Goal: Task Accomplishment & Management: Use online tool/utility

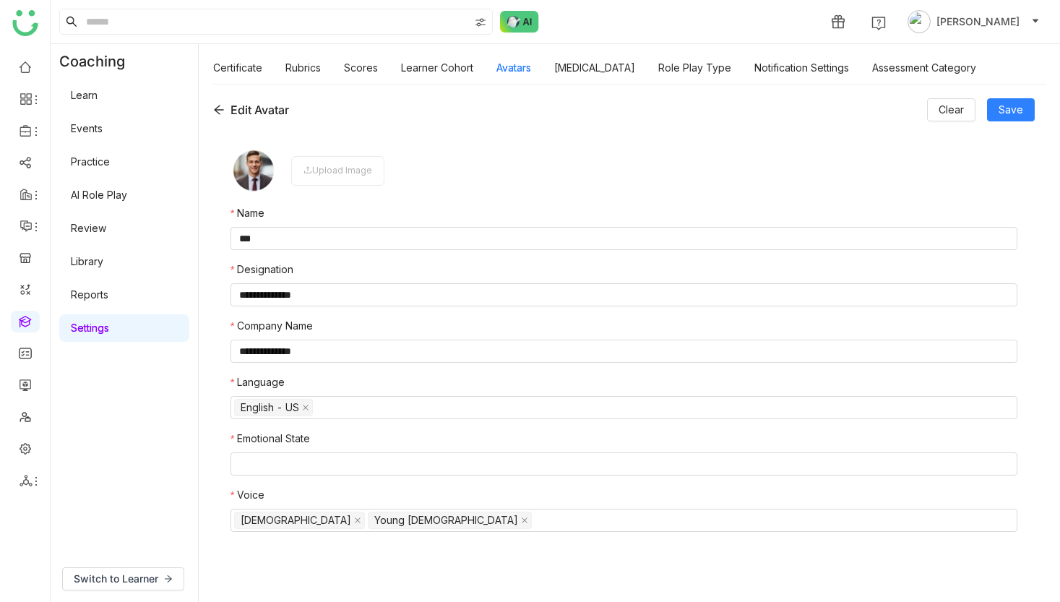
click at [757, 328] on nz-form-label "Company Name" at bounding box center [624, 329] width 787 height 22
click at [114, 194] on link "AI Role Play" at bounding box center [99, 195] width 56 height 12
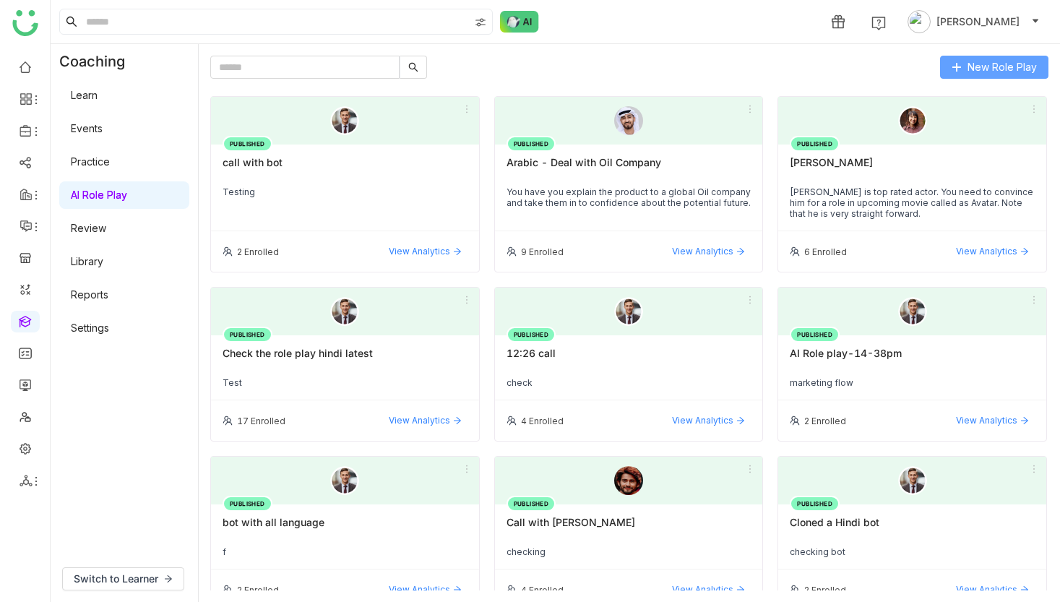
click at [1002, 57] on button "New Role Play" at bounding box center [994, 67] width 108 height 23
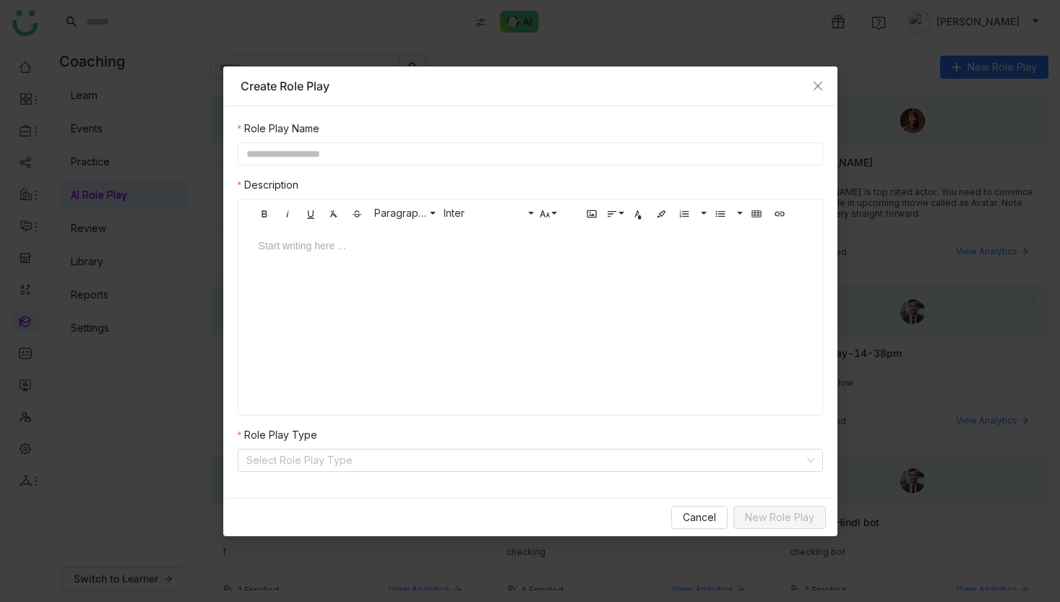
click at [483, 145] on input "text" at bounding box center [530, 153] width 585 height 23
type input "**********"
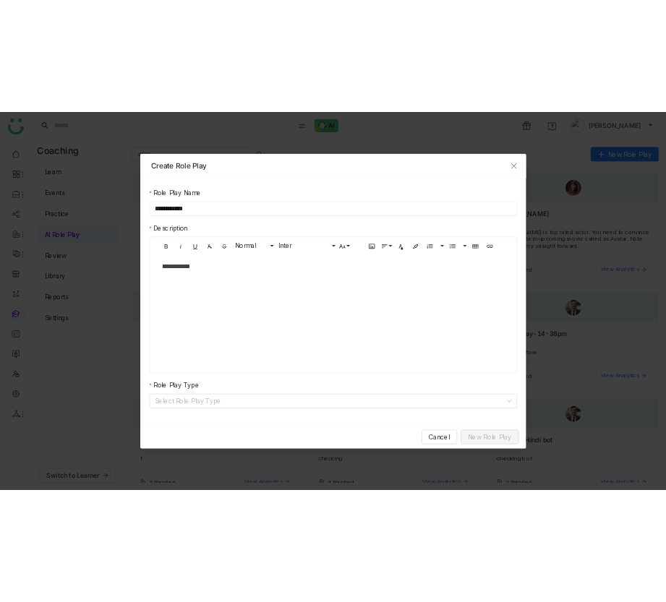
scroll to position [0, 1]
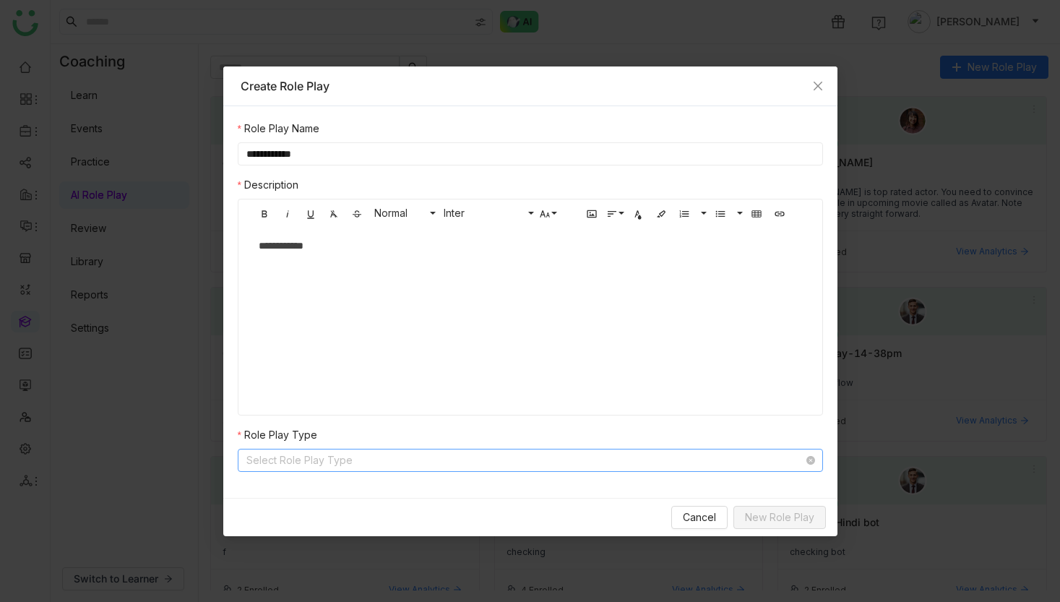
click at [551, 450] on input at bounding box center [525, 461] width 558 height 22
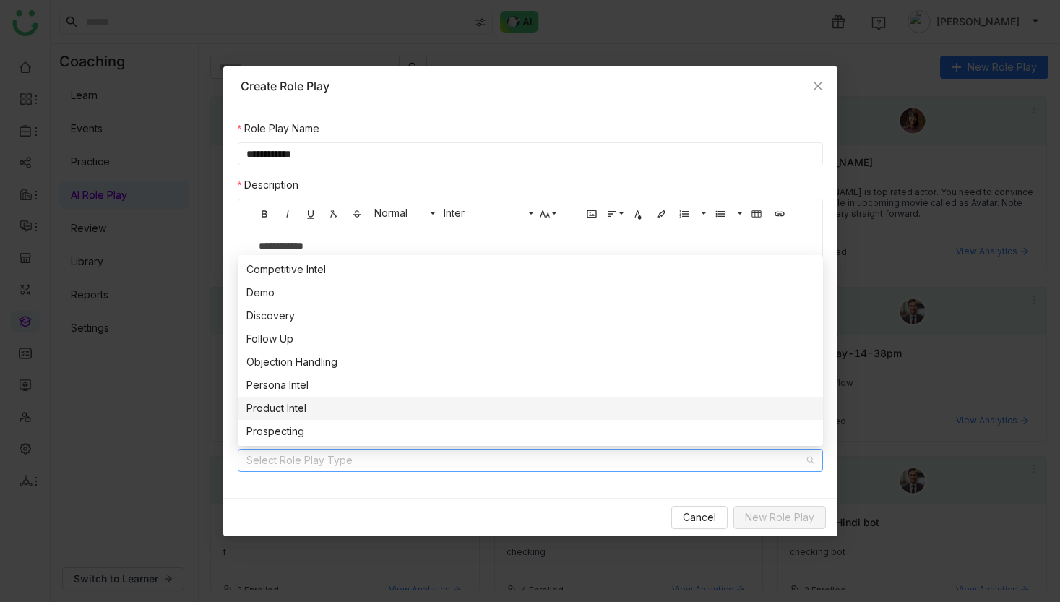
click at [549, 409] on div "Product Intel" at bounding box center [530, 408] width 568 height 16
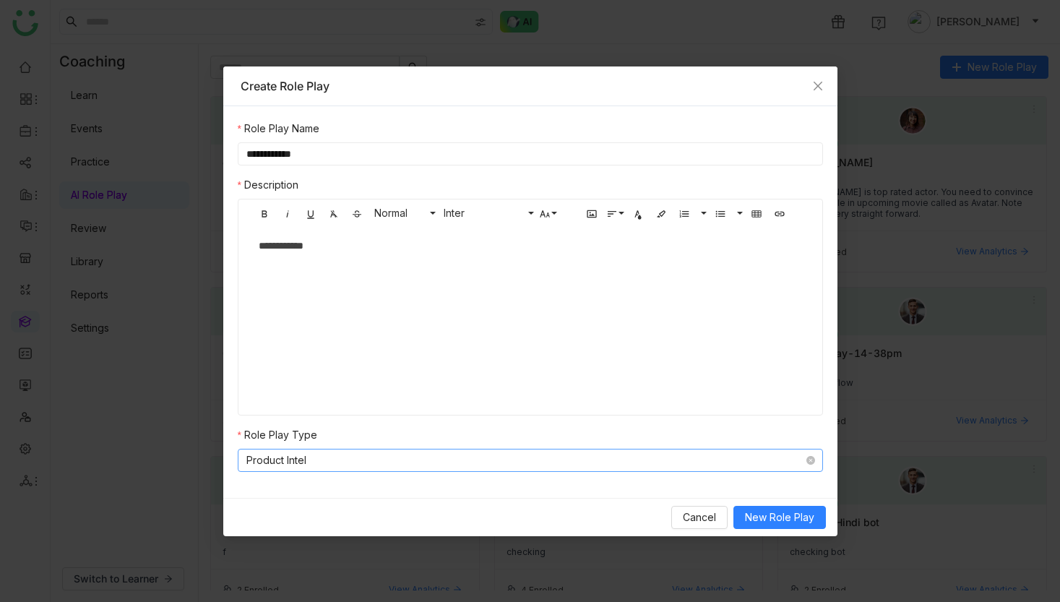
click at [528, 463] on nz-select-item "Product Intel" at bounding box center [530, 461] width 568 height 22
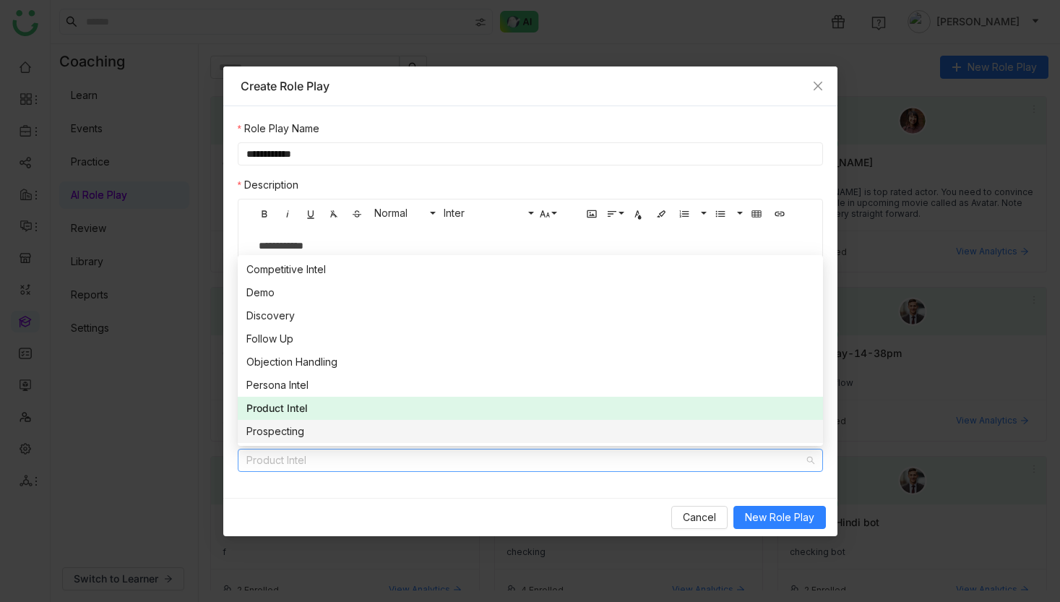
click at [530, 423] on div "Prospecting" at bounding box center [530, 431] width 568 height 16
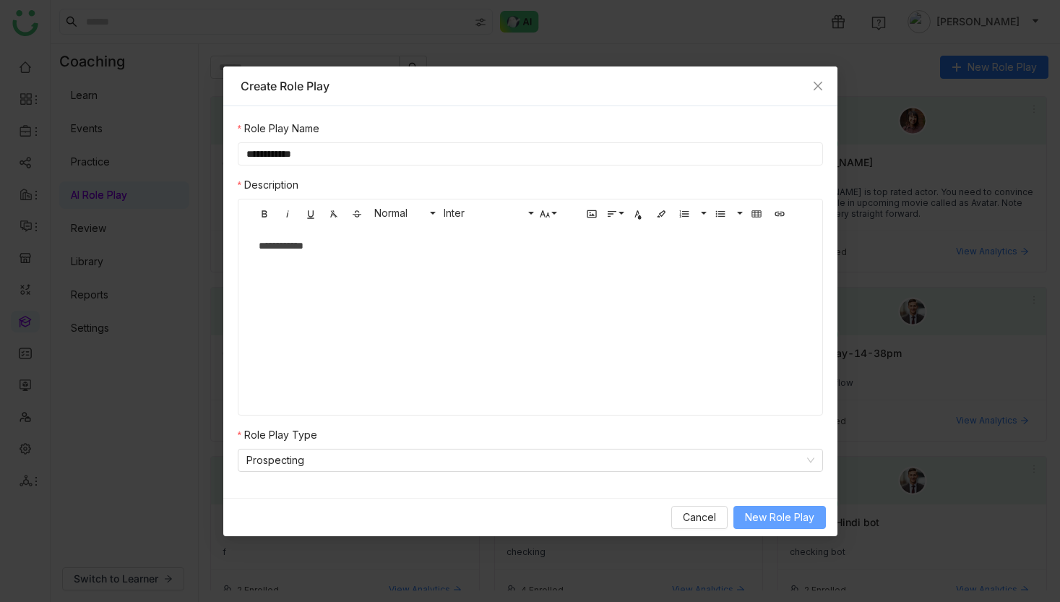
click at [756, 513] on span "New Role Play" at bounding box center [779, 517] width 69 height 16
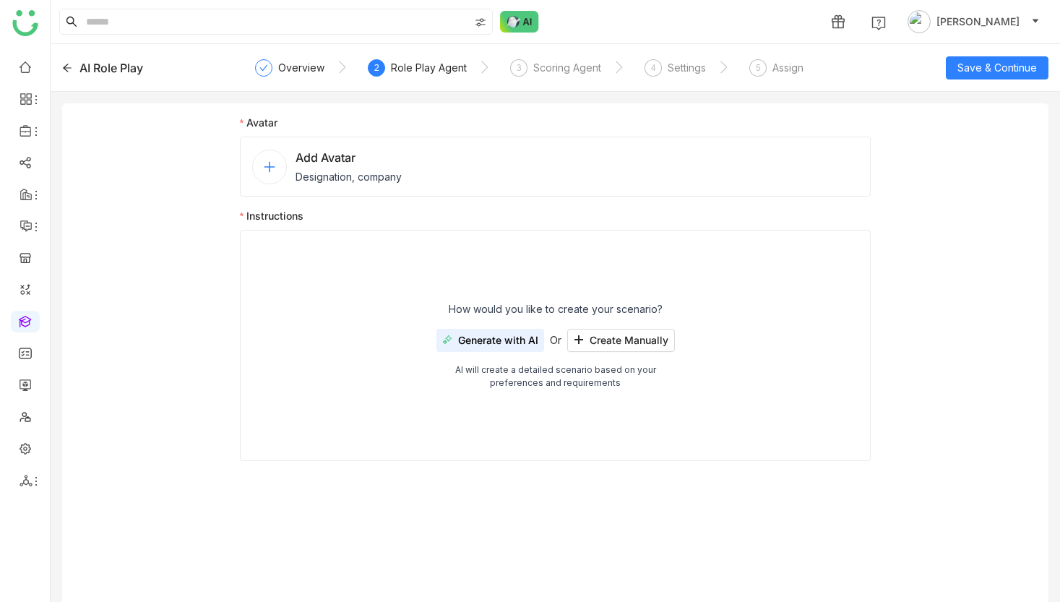
click at [243, 148] on div "Add Avatar Designation, company" at bounding box center [556, 167] width 632 height 60
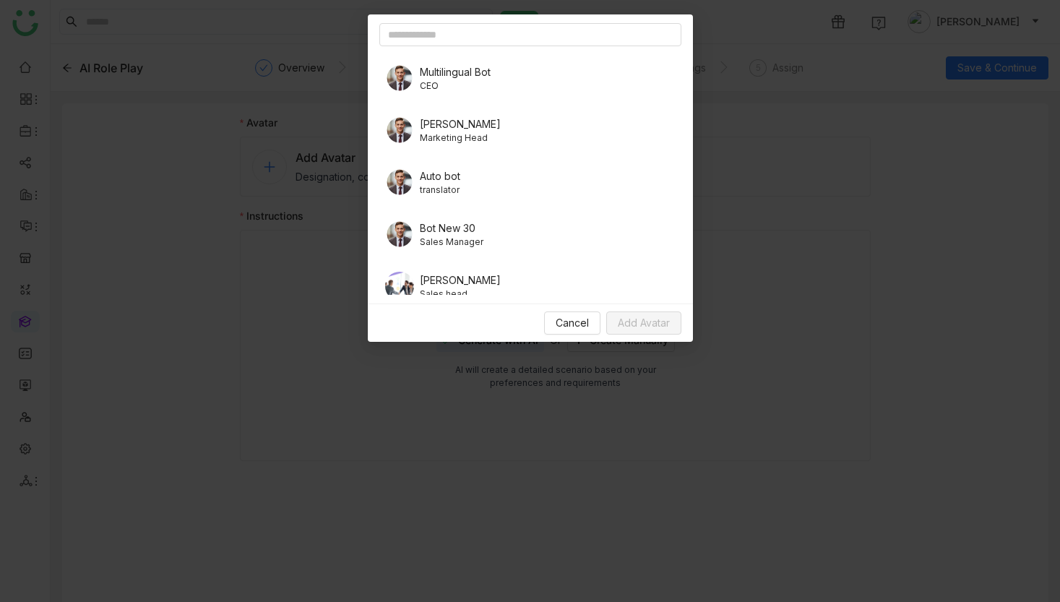
click at [457, 72] on span "Multilingual Bot" at bounding box center [455, 71] width 71 height 15
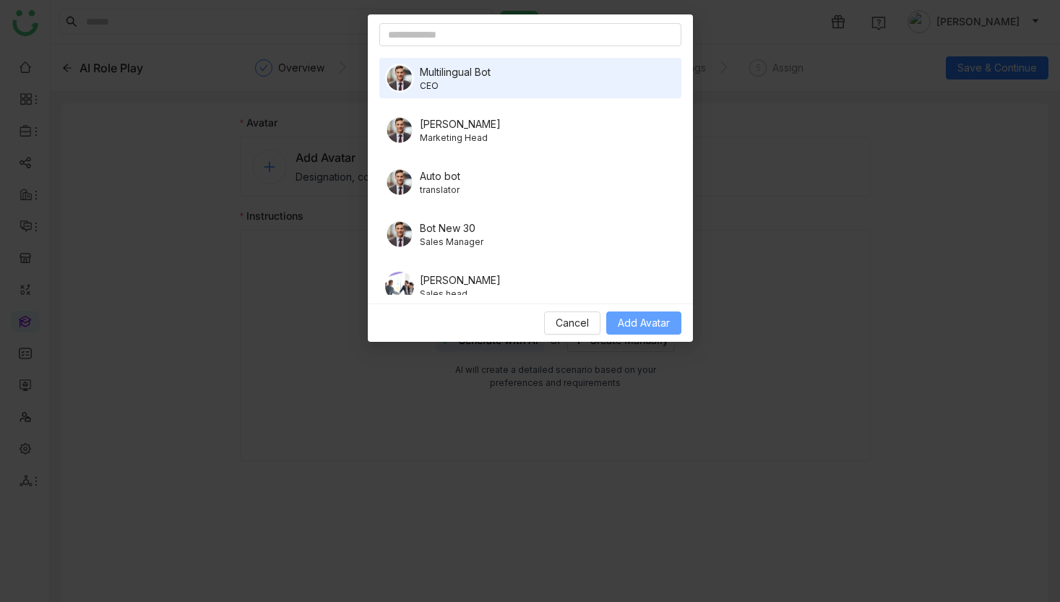
click at [651, 314] on button "Add Avatar" at bounding box center [643, 322] width 75 height 23
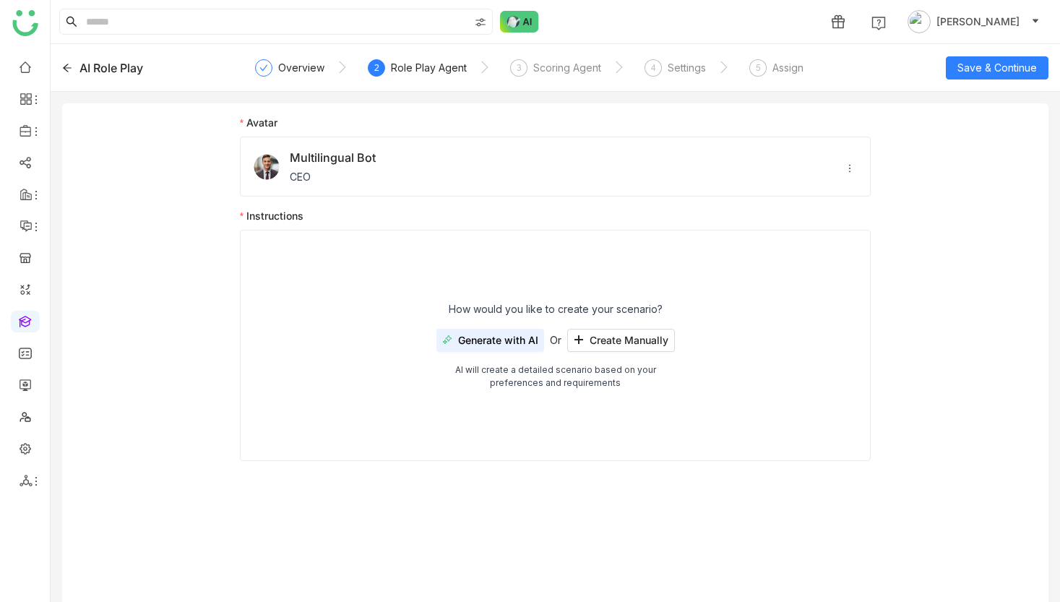
click at [530, 340] on span "Generate with AI" at bounding box center [498, 341] width 80 height 12
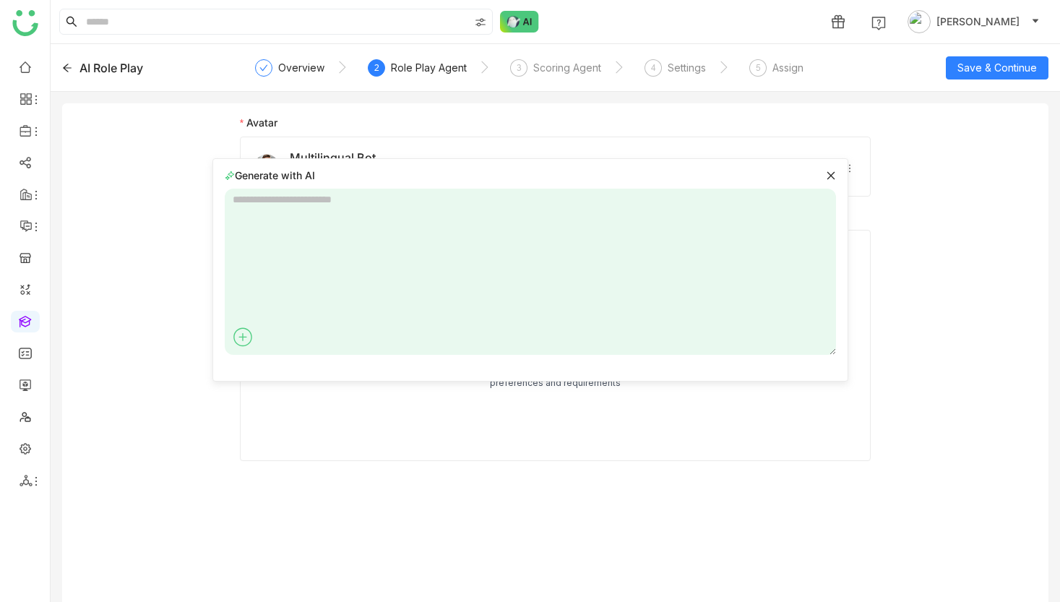
click at [570, 254] on textarea at bounding box center [530, 272] width 611 height 166
type textarea "*"
type textarea "**********"
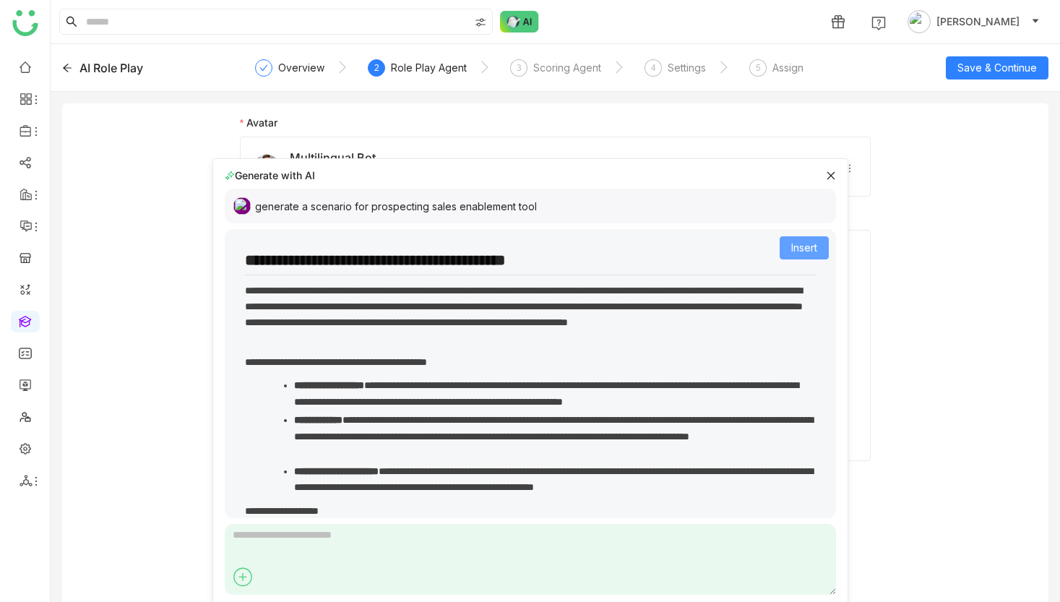
click at [812, 243] on span "Insert" at bounding box center [804, 248] width 26 height 16
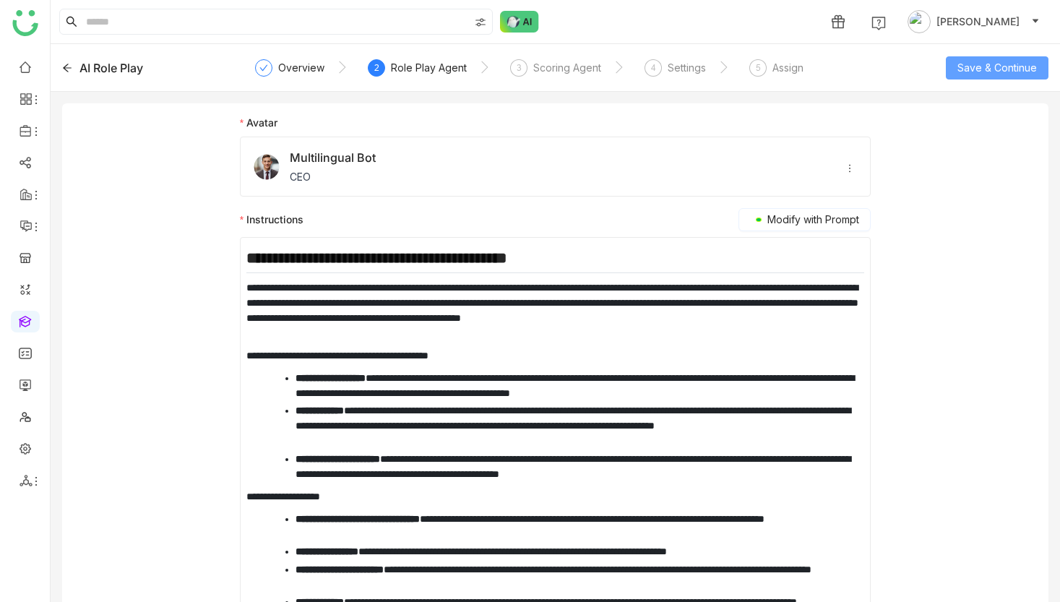
click at [1007, 75] on span "Save & Continue" at bounding box center [997, 68] width 79 height 16
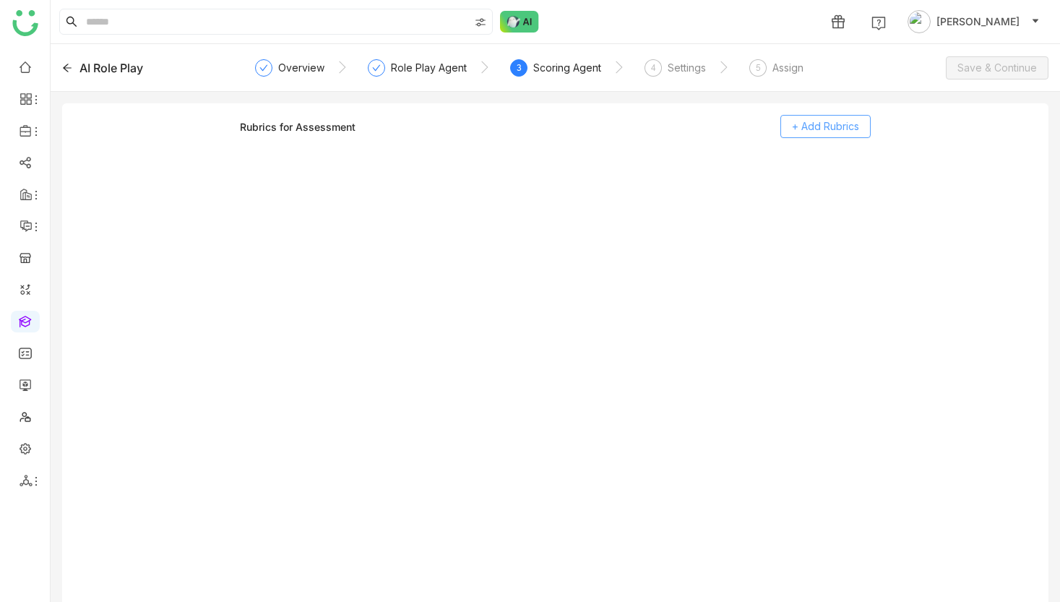
click at [864, 118] on button "+ Add Rubrics" at bounding box center [825, 126] width 90 height 23
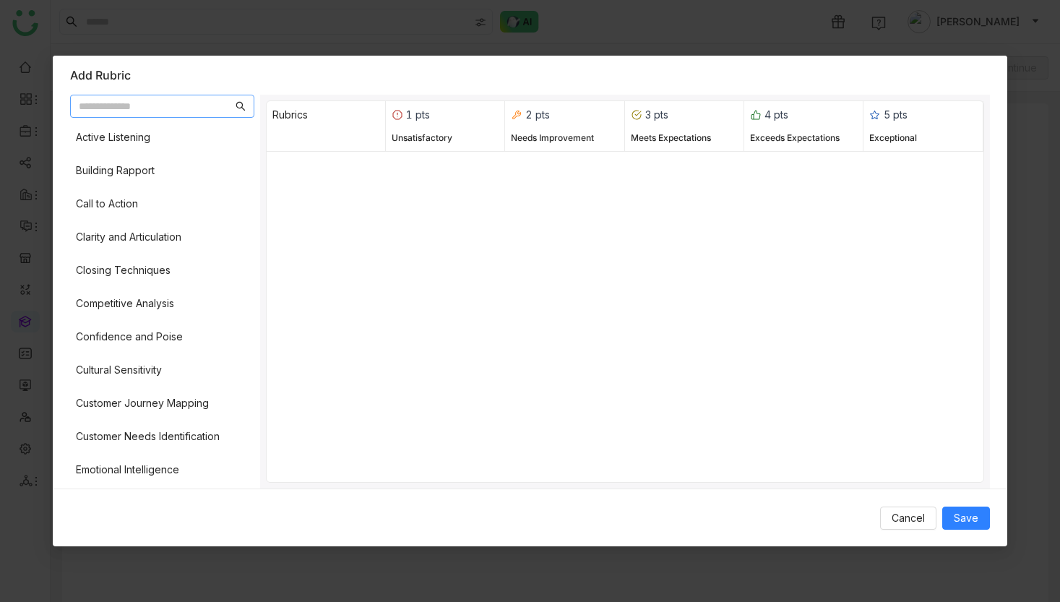
click at [141, 116] on nz-input-group at bounding box center [162, 106] width 184 height 23
click at [141, 130] on div "Active Listening" at bounding box center [113, 137] width 74 height 16
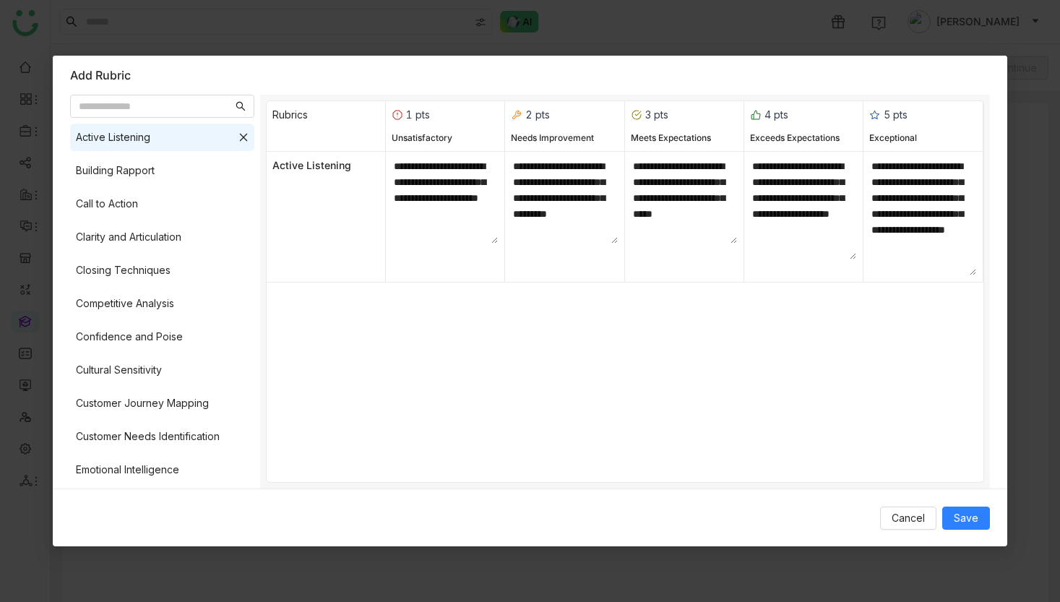
click at [137, 134] on div "Active Listening" at bounding box center [113, 137] width 74 height 16
click at [129, 163] on div "Building Rapport" at bounding box center [115, 171] width 79 height 16
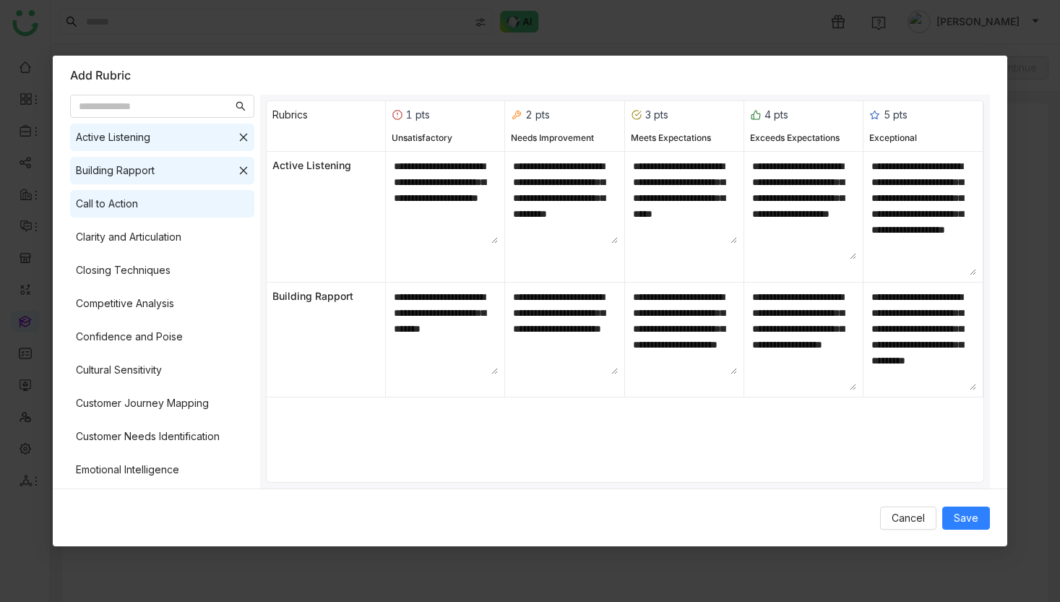
click at [117, 203] on div "Call to Action" at bounding box center [107, 204] width 62 height 16
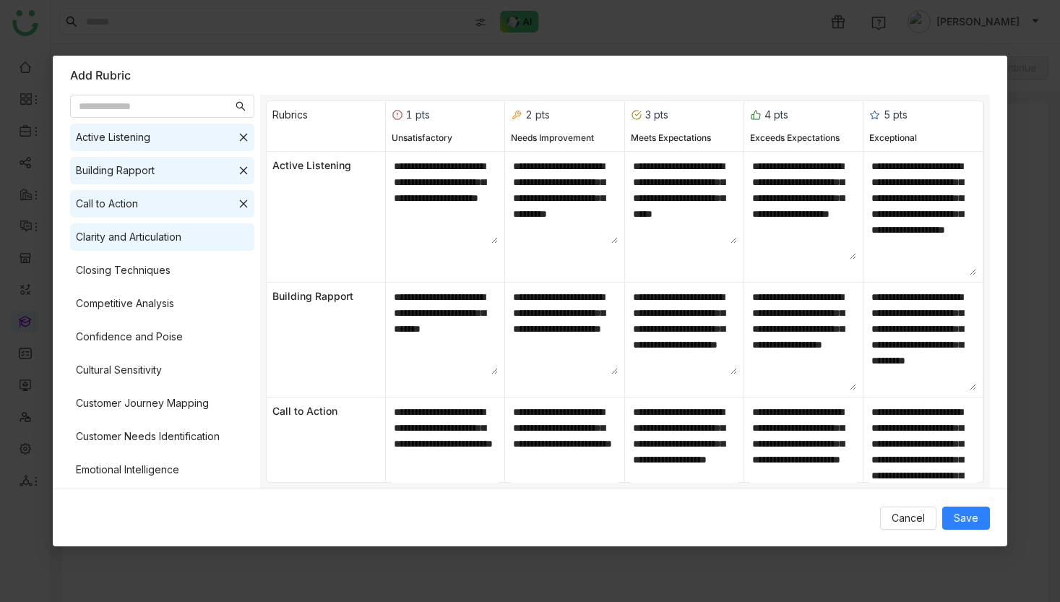
click at [117, 230] on div "Clarity and Articulation" at bounding box center [129, 237] width 106 height 16
click at [957, 510] on span "Save" at bounding box center [966, 518] width 25 height 16
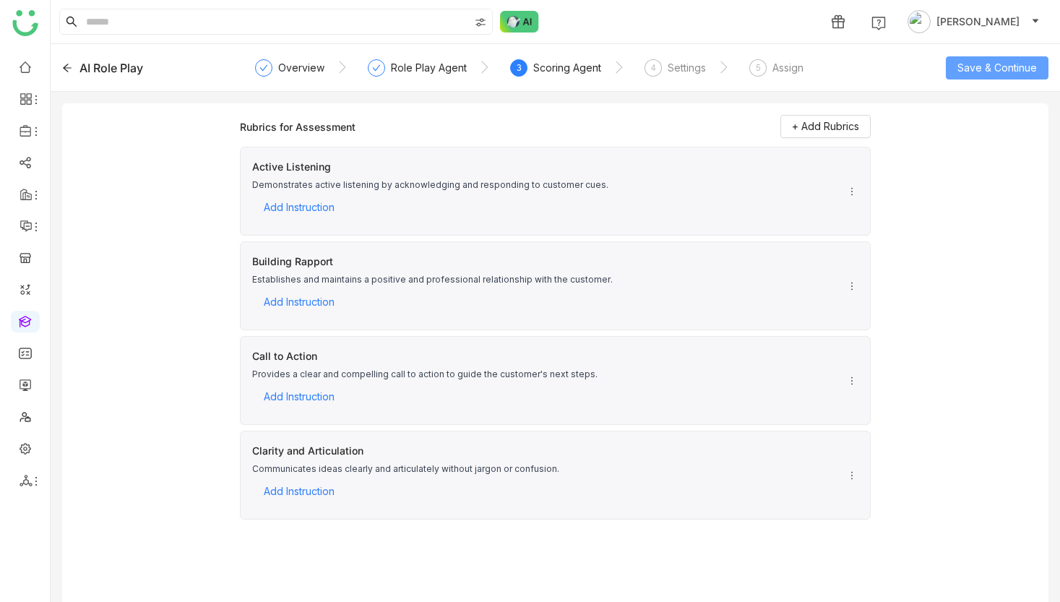
click at [981, 66] on span "Save & Continue" at bounding box center [997, 68] width 79 height 16
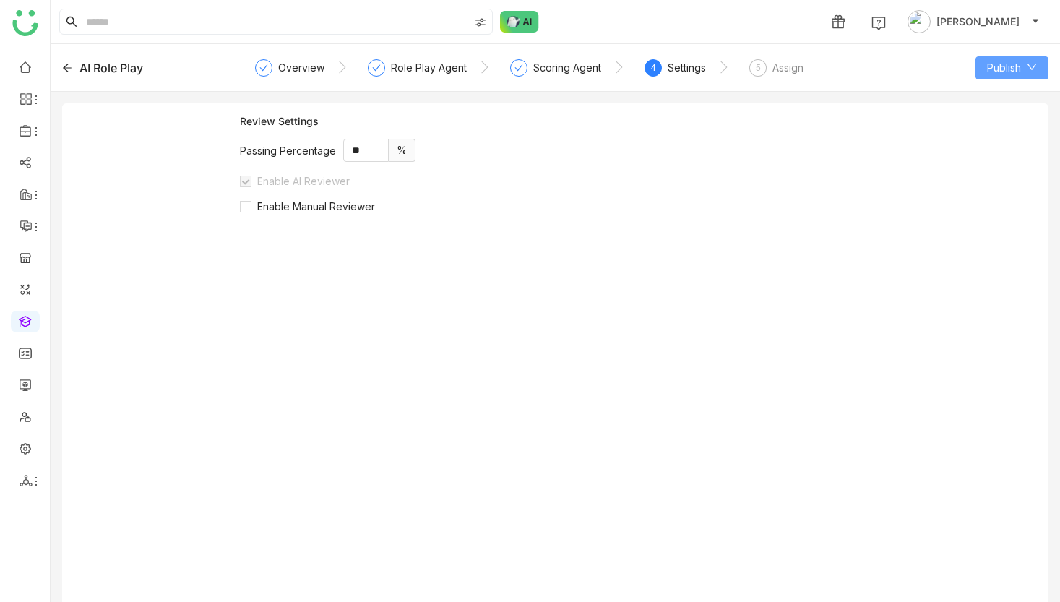
click at [981, 66] on button "Publish" at bounding box center [1012, 67] width 73 height 23
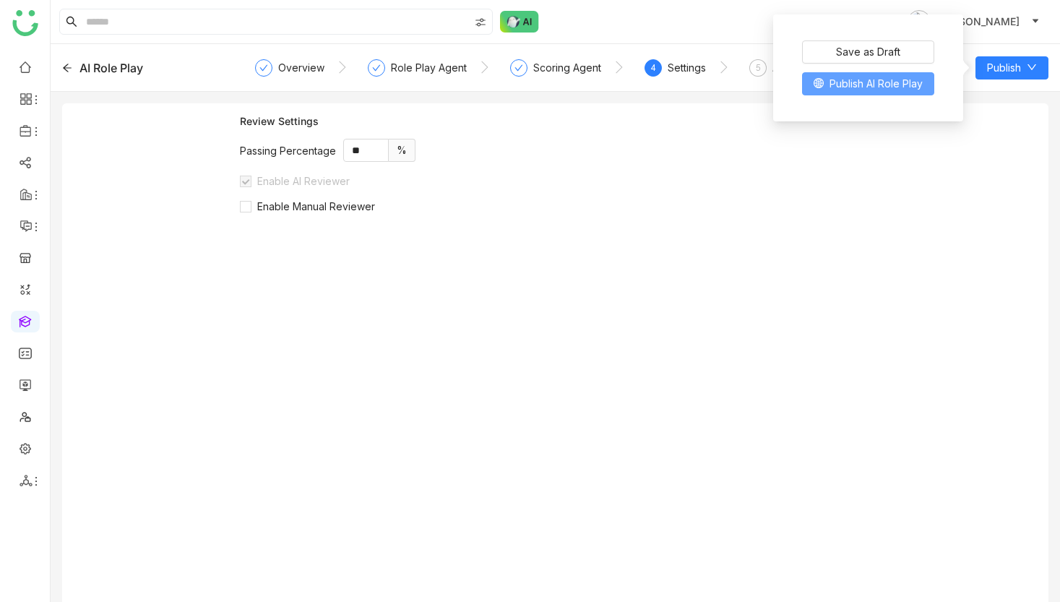
click at [920, 74] on button "Publish AI Role Play" at bounding box center [868, 83] width 132 height 23
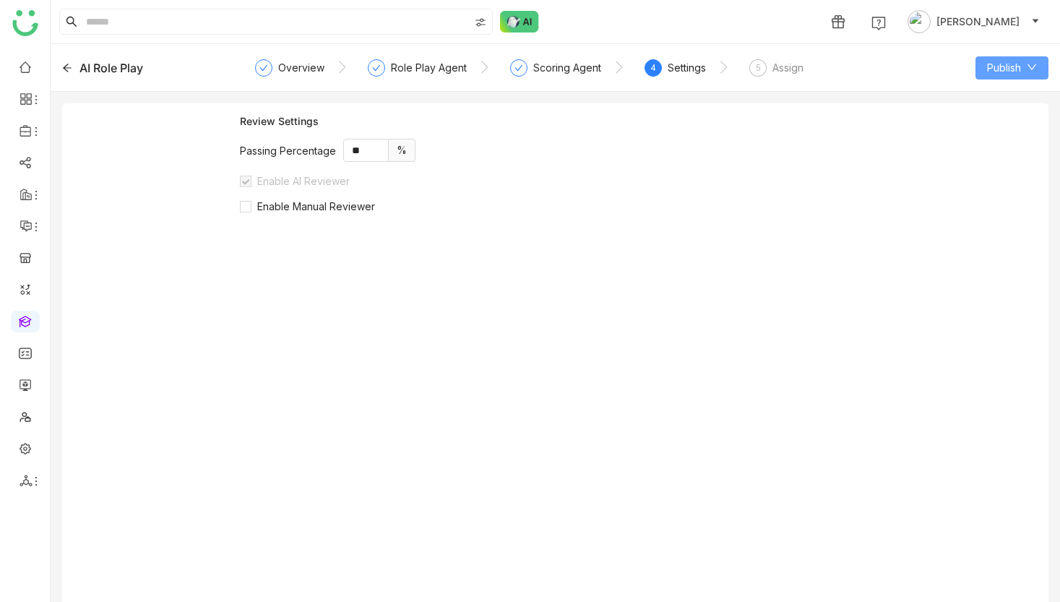
click at [982, 69] on button "Publish" at bounding box center [1012, 67] width 73 height 23
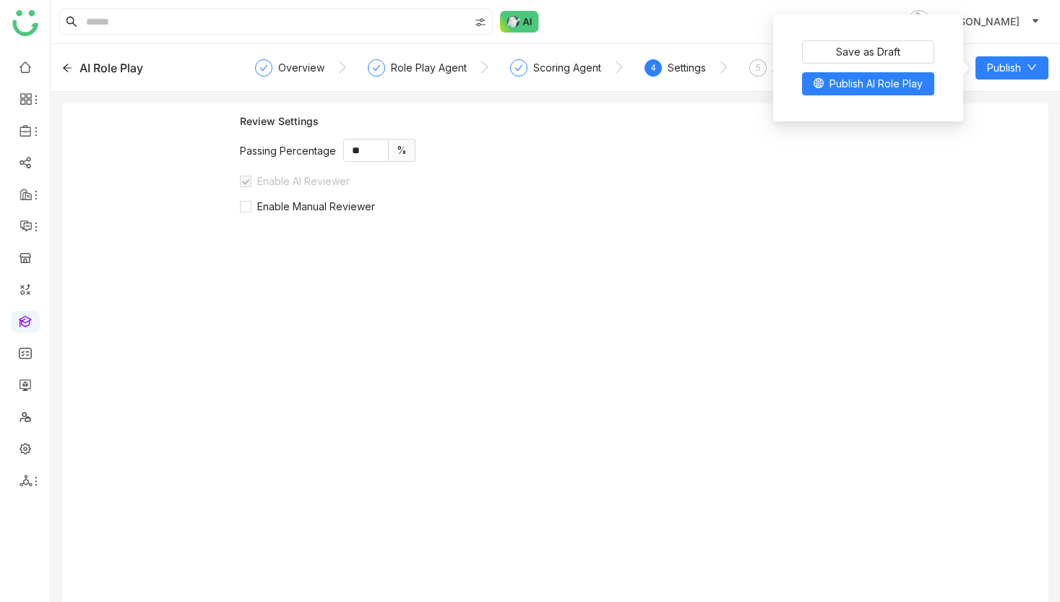
click at [980, 108] on div "Review Settings Passing Percentage ** % Enable AI Reviewer Enable Manual Review…" at bounding box center [555, 358] width 986 height 510
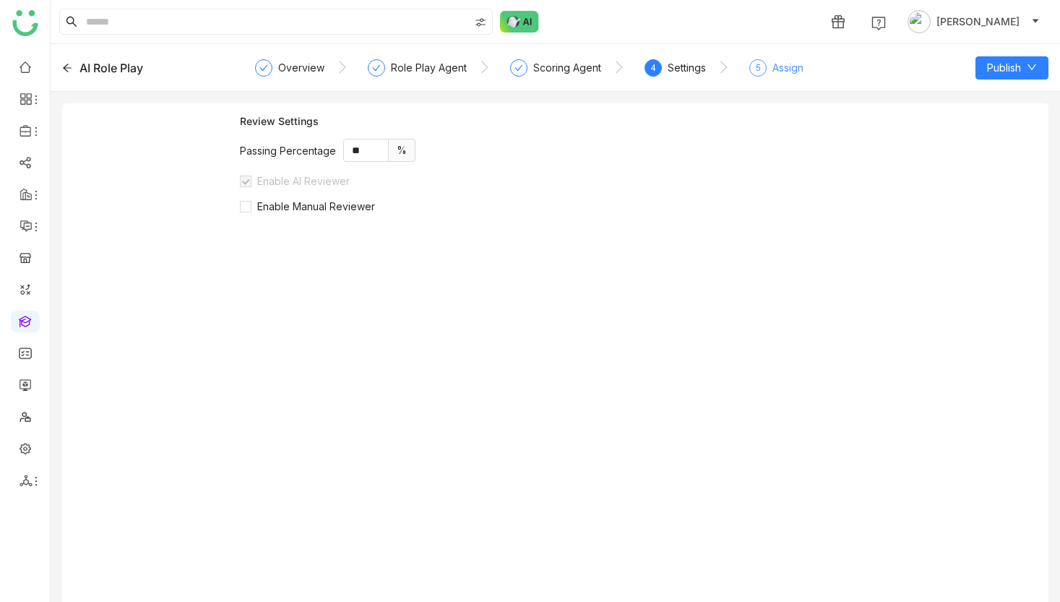
click at [777, 61] on div "Assign" at bounding box center [788, 67] width 31 height 17
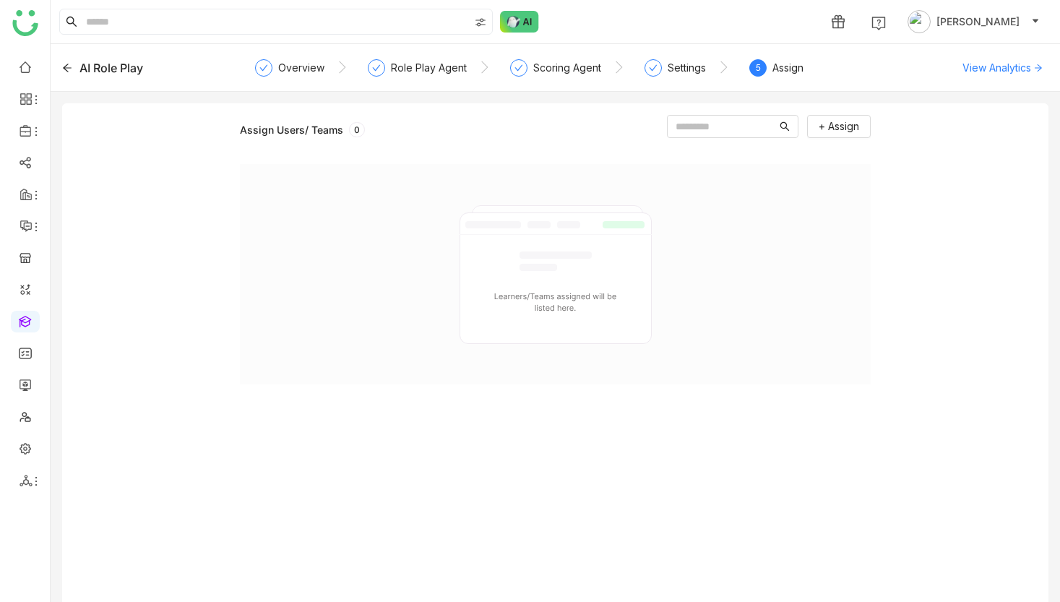
click at [731, 139] on div "+ Assign" at bounding box center [769, 129] width 204 height 29
click at [730, 130] on input "text" at bounding box center [726, 127] width 101 height 16
type input "*"
click at [840, 116] on button "+ Assign" at bounding box center [839, 126] width 64 height 23
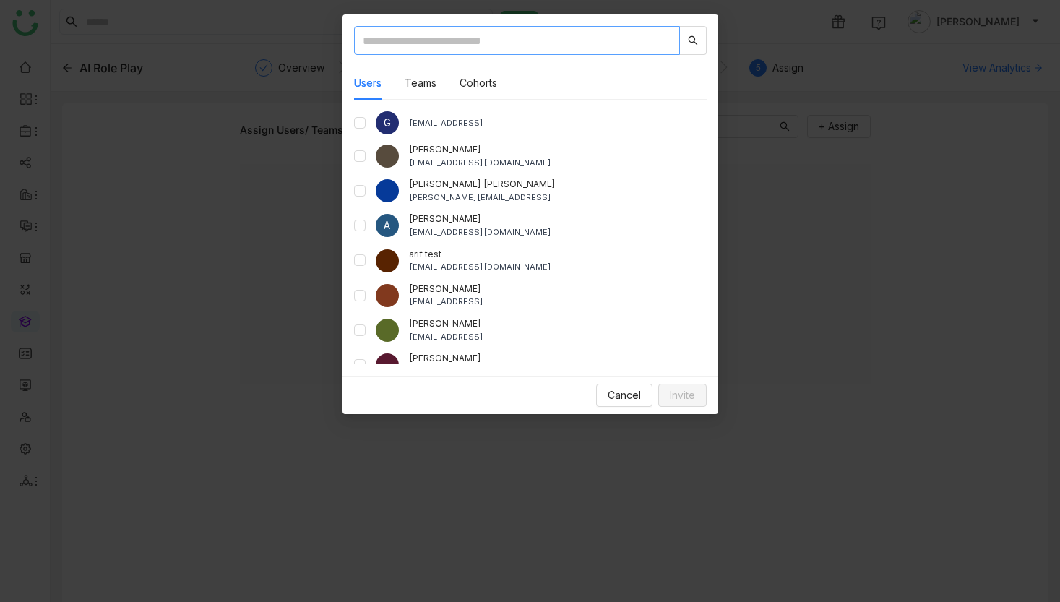
click at [518, 42] on input "text" at bounding box center [517, 40] width 326 height 29
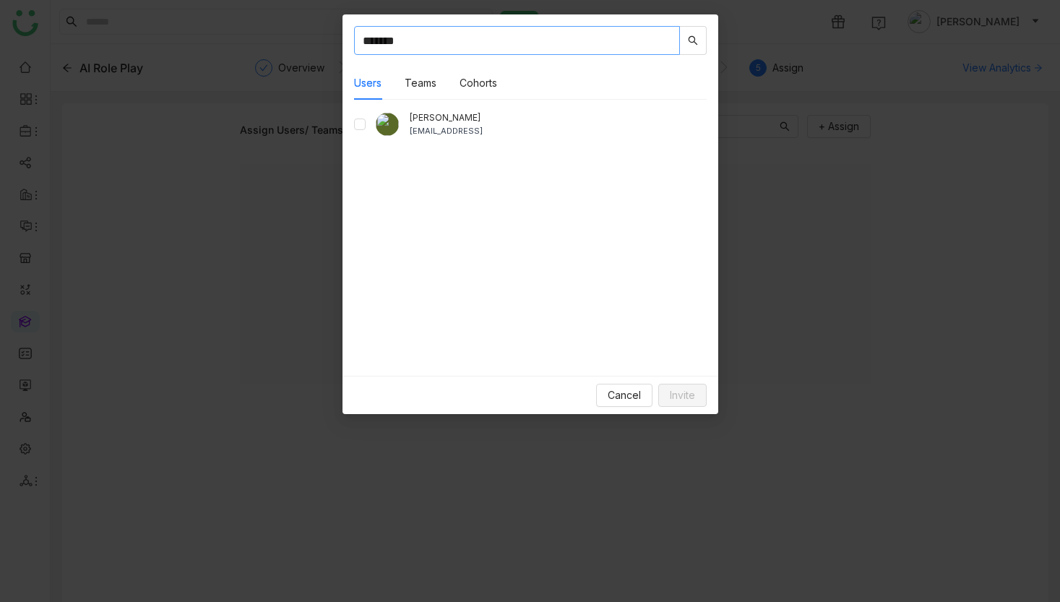
type input "*******"
click at [685, 389] on span "Invite" at bounding box center [682, 395] width 25 height 16
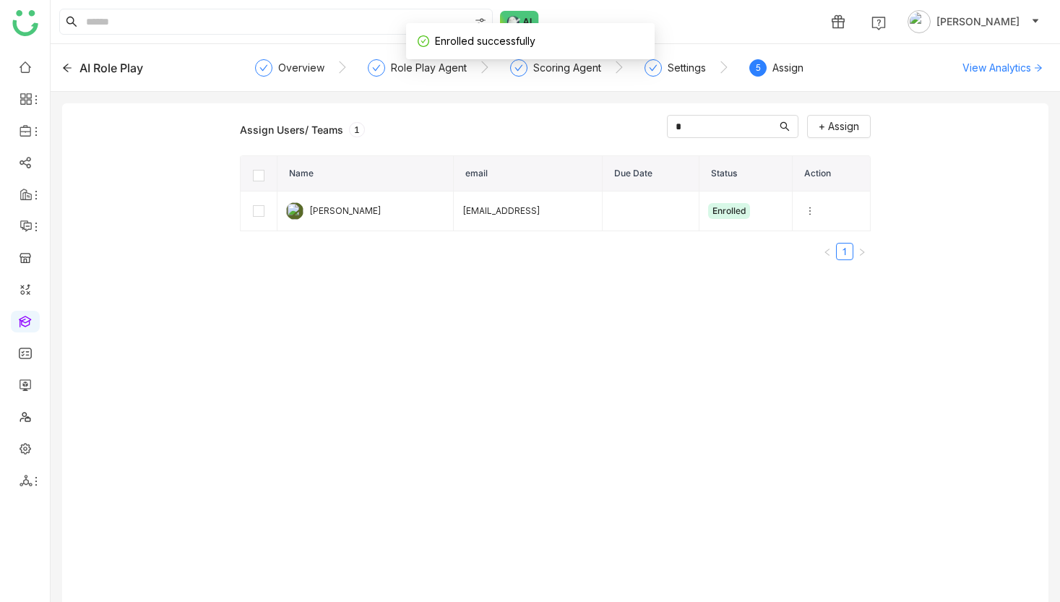
click at [62, 72] on icon at bounding box center [67, 68] width 10 height 10
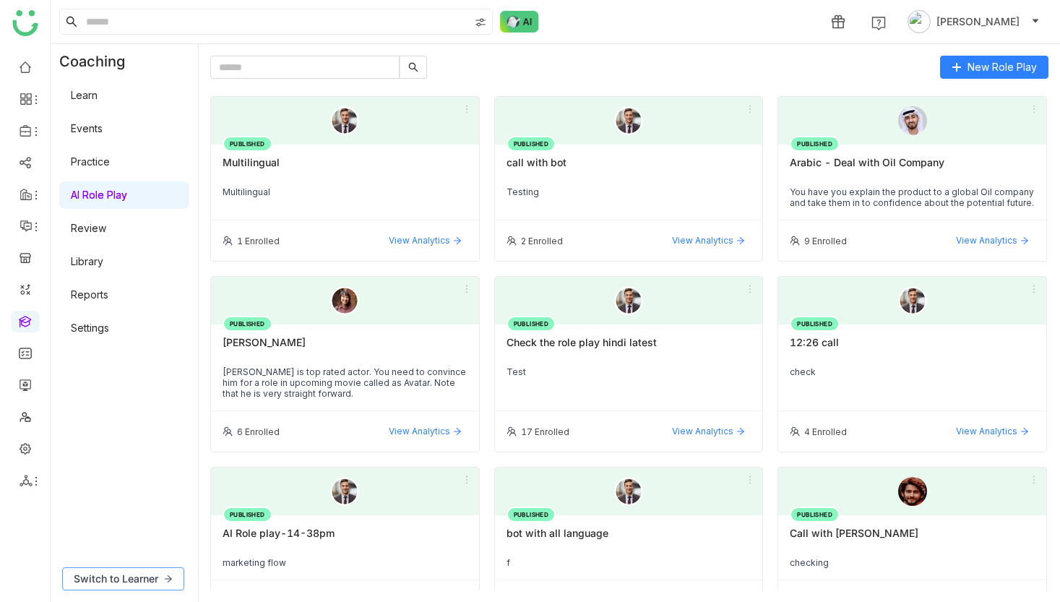
click at [124, 583] on span "Switch to Learner" at bounding box center [116, 579] width 85 height 16
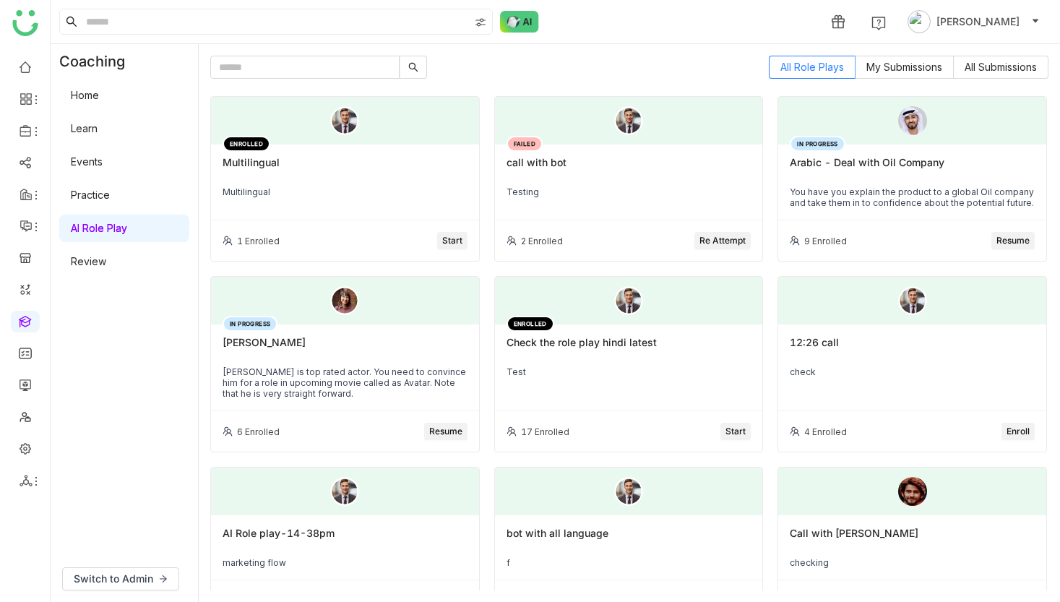
click at [391, 168] on div "Multilingual" at bounding box center [345, 168] width 245 height 25
click at [449, 236] on span "Start" at bounding box center [452, 241] width 20 height 14
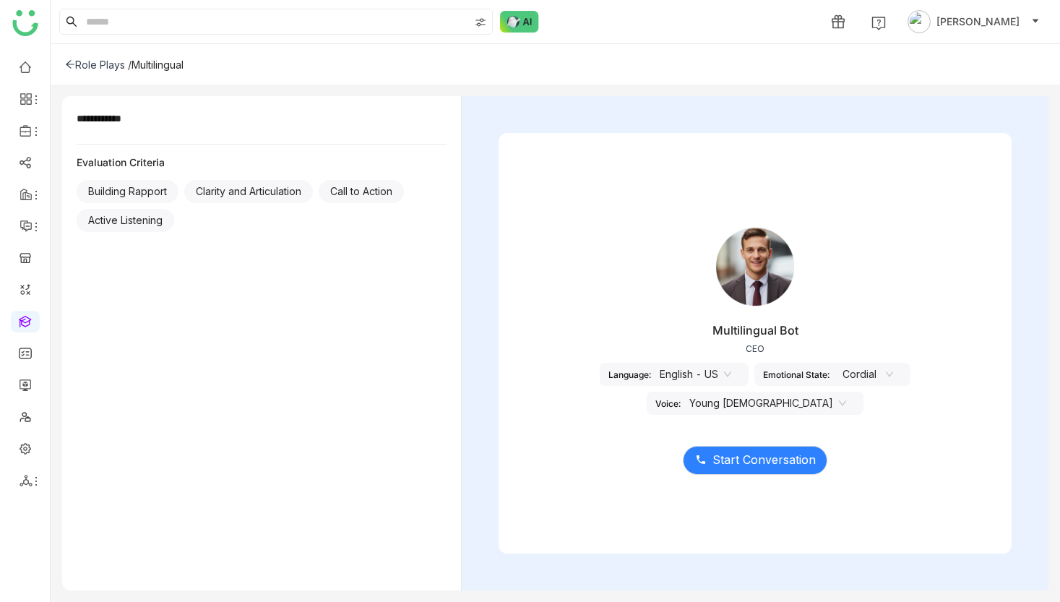
click at [838, 379] on nz-select-item "Cordial" at bounding box center [865, 375] width 55 height 22
click at [737, 399] on div "Multilingual Bot CEO Language: English - US Emotional State: Cordial Voice: You…" at bounding box center [755, 313] width 513 height 217
click at [667, 370] on nz-select-top-control "English - US" at bounding box center [695, 374] width 89 height 23
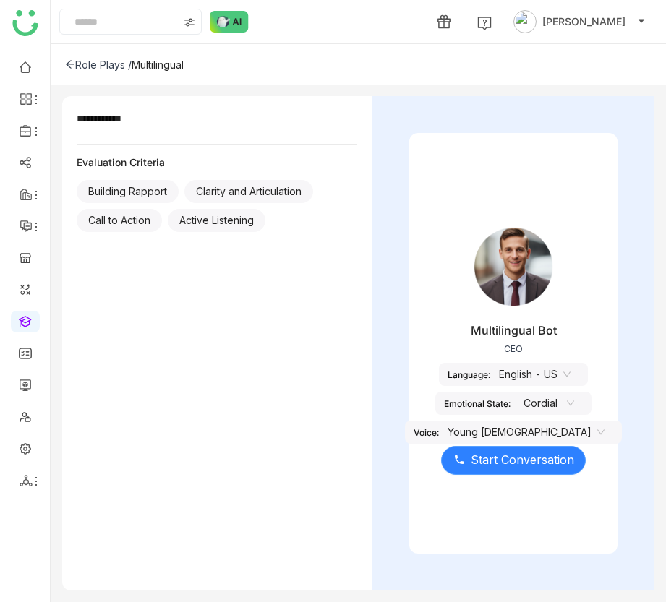
click at [493, 446] on button "Start Conversation" at bounding box center [513, 460] width 145 height 29
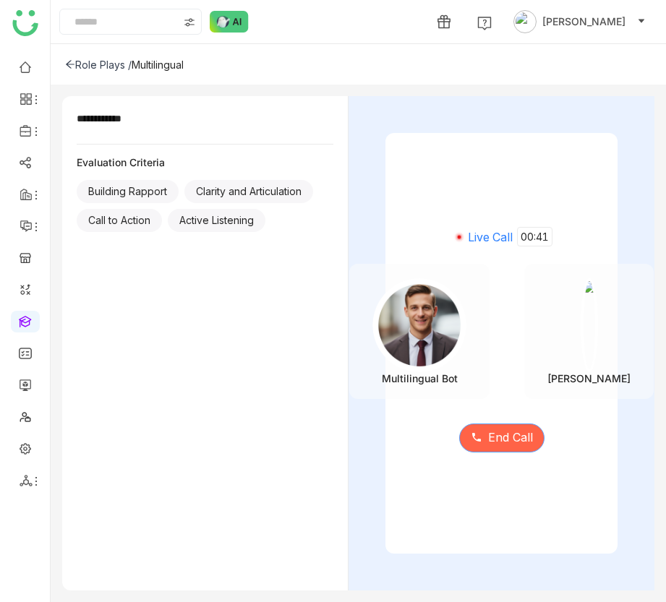
click at [483, 452] on button "End Call" at bounding box center [501, 437] width 85 height 29
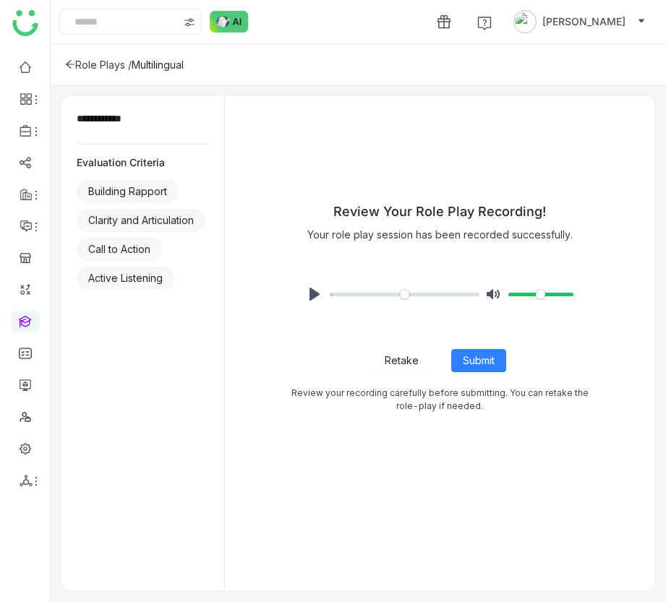
click at [396, 361] on span "Retake" at bounding box center [401, 361] width 34 height 16
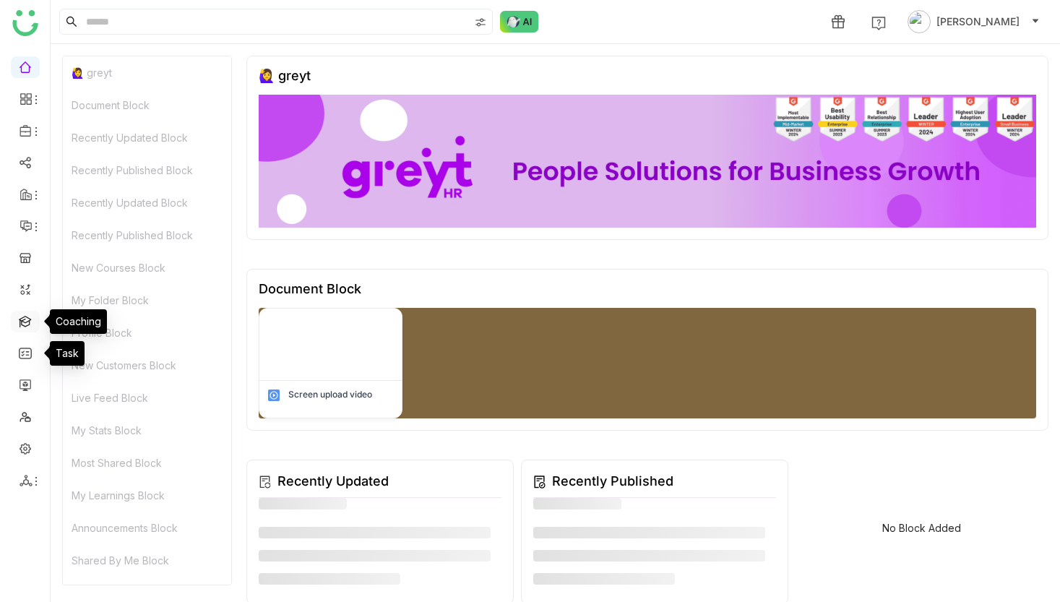
click at [26, 318] on link at bounding box center [25, 320] width 13 height 12
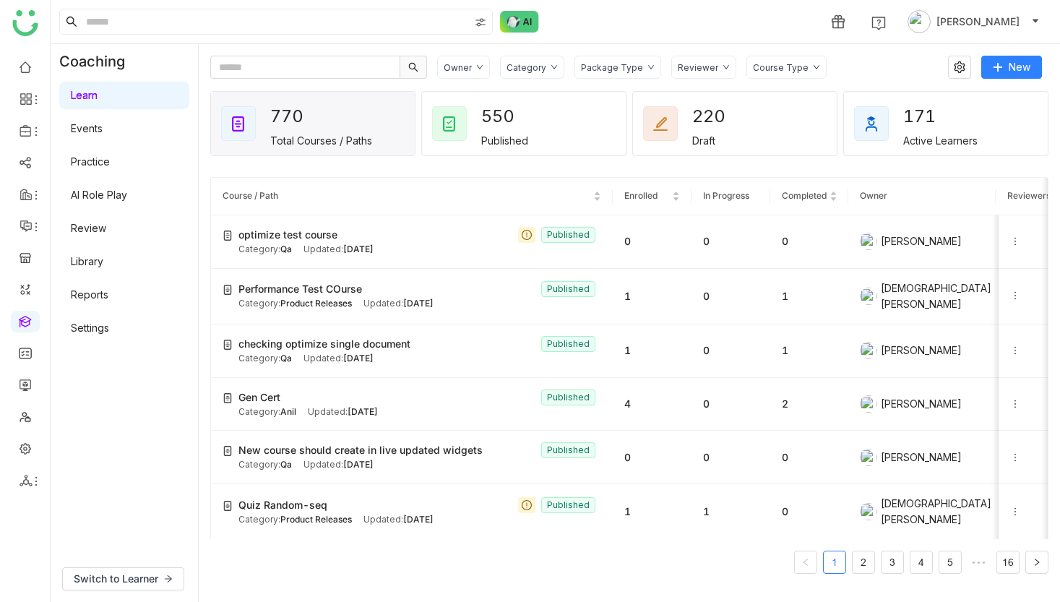
click at [124, 199] on link "AI Role Play" at bounding box center [99, 195] width 56 height 12
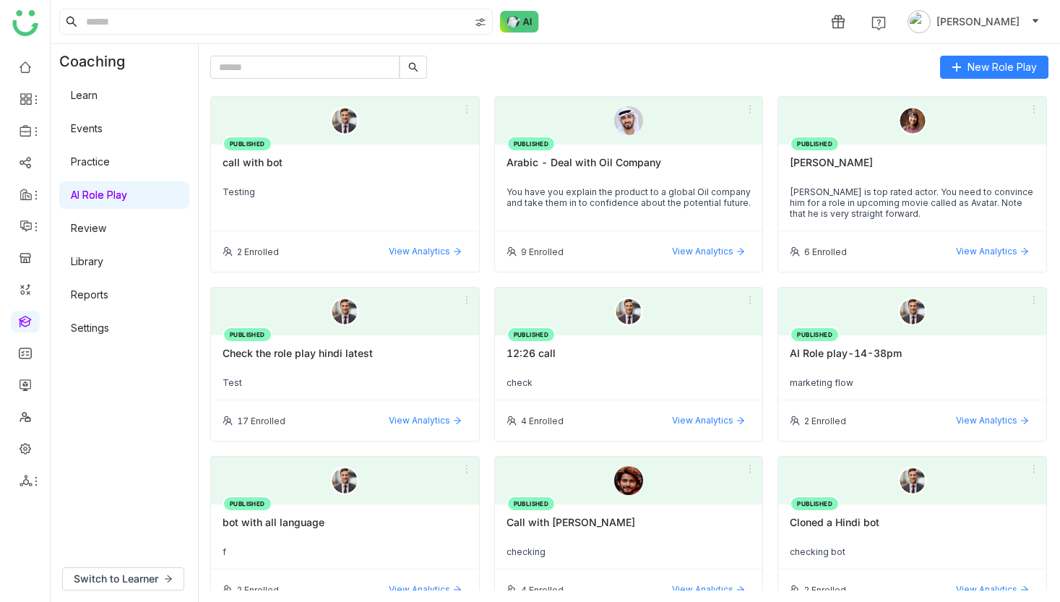
click at [109, 322] on link "Settings" at bounding box center [90, 328] width 38 height 12
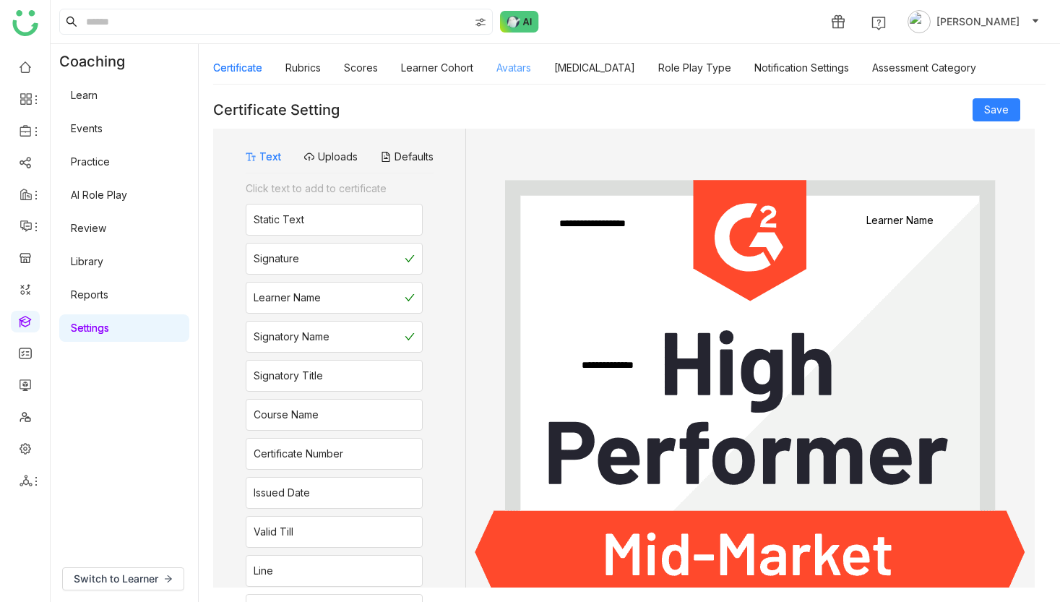
click at [512, 61] on link "Avatars" at bounding box center [513, 67] width 35 height 12
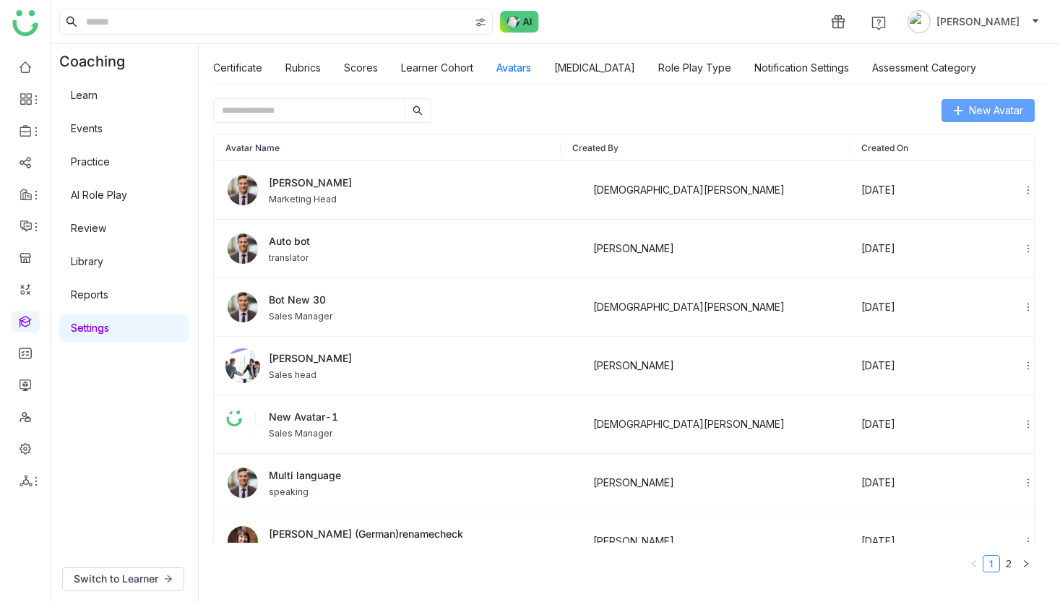
click at [963, 112] on icon at bounding box center [958, 111] width 10 height 10
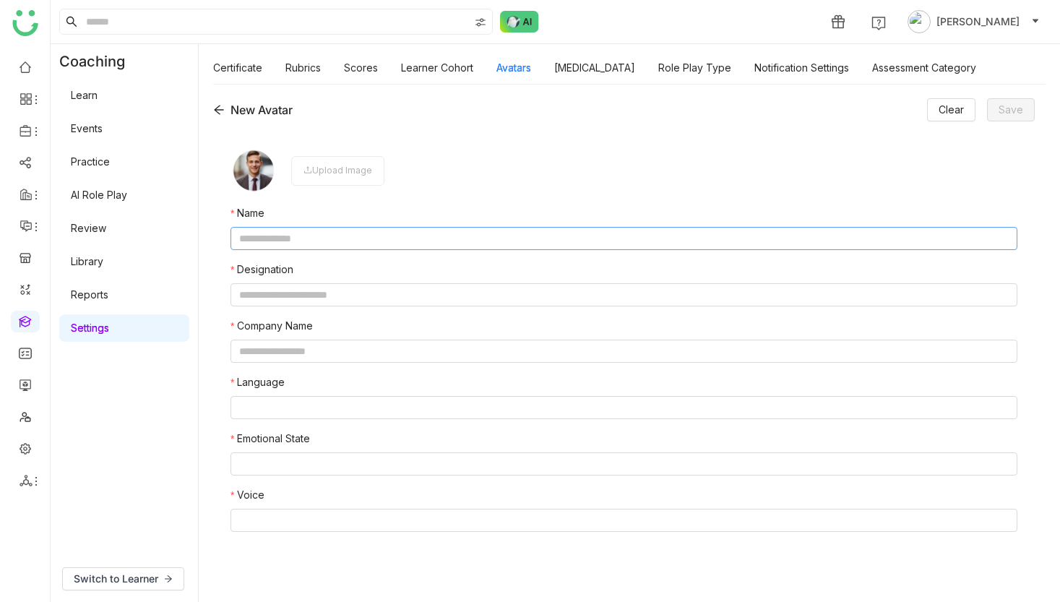
click at [649, 238] on input "text" at bounding box center [624, 238] width 787 height 23
type input "*"
type input "**********"
type input "***"
type input "*********"
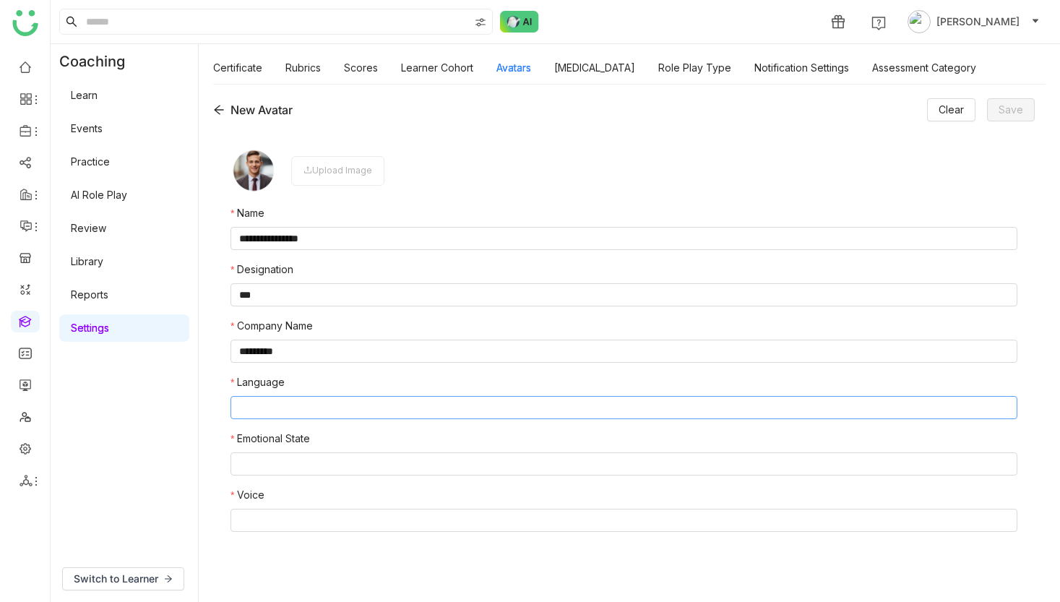
click at [326, 403] on nz-select-top-control at bounding box center [624, 407] width 787 height 23
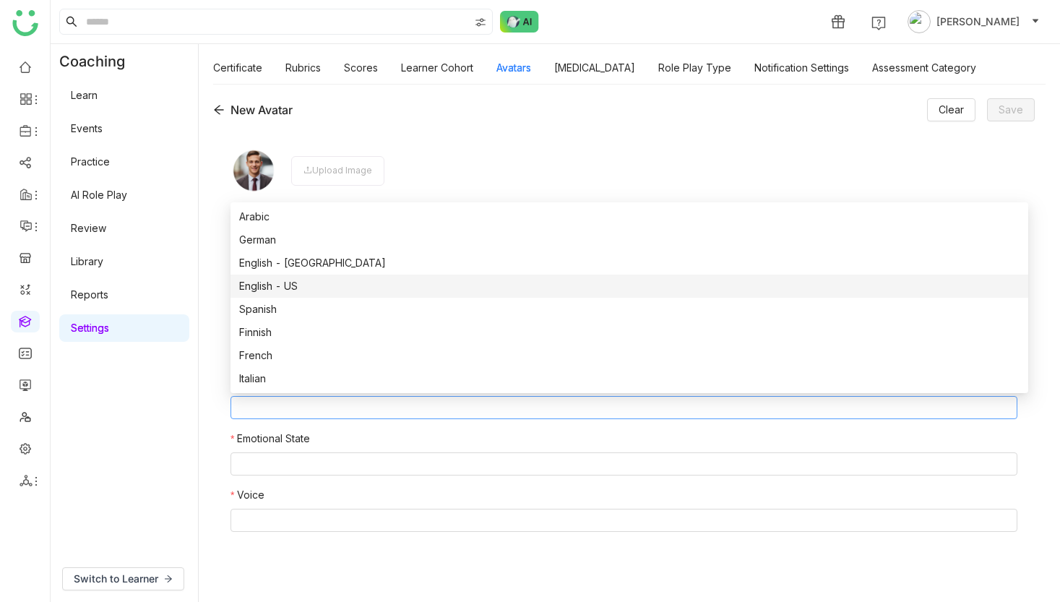
click at [289, 278] on div "English - US" at bounding box center [629, 286] width 780 height 16
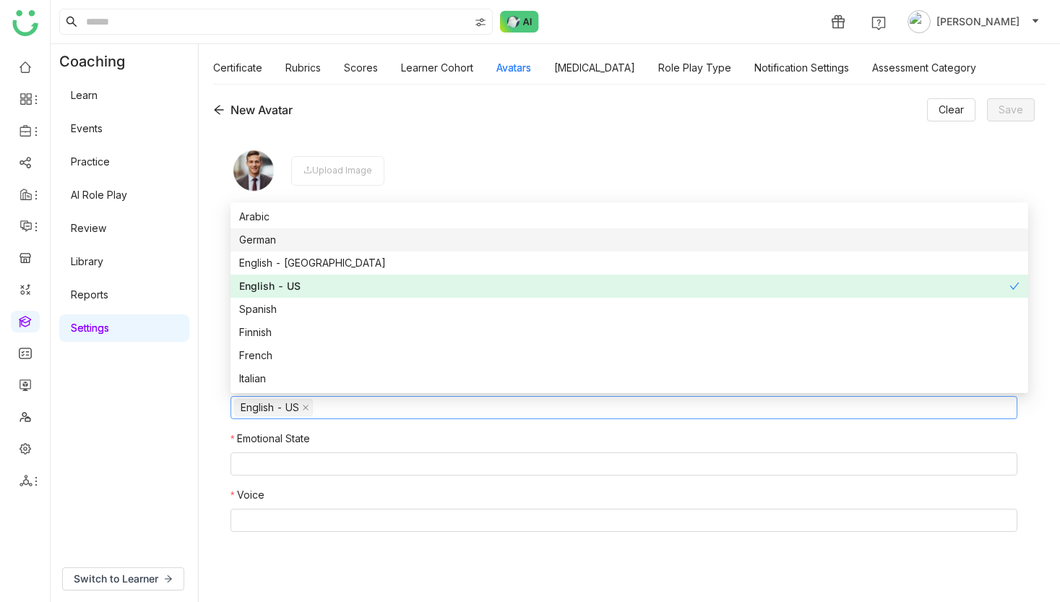
click at [281, 243] on div "German" at bounding box center [629, 240] width 780 height 16
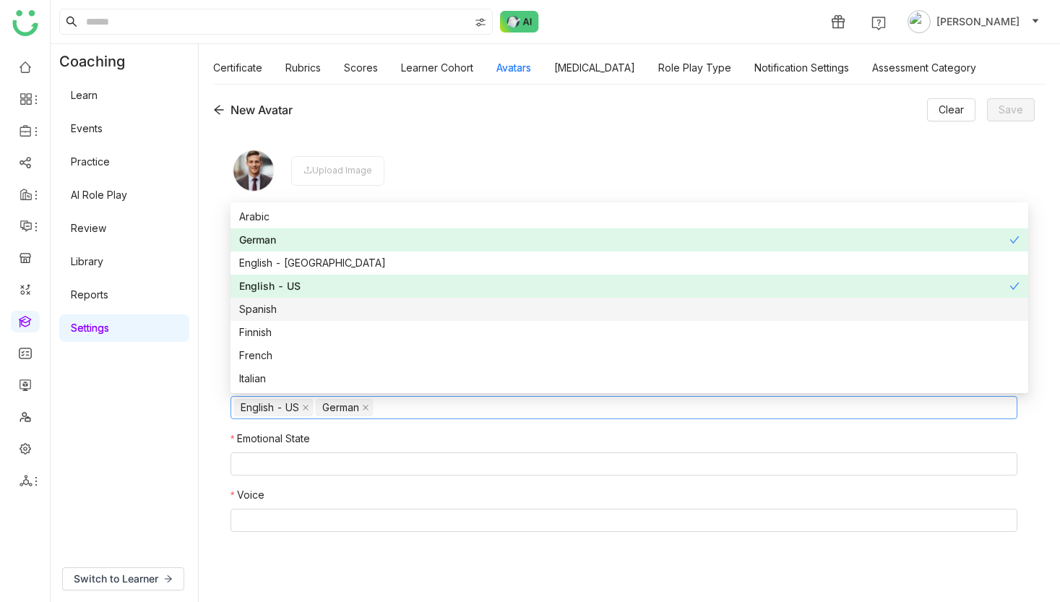
click at [278, 308] on div "Spanish" at bounding box center [629, 309] width 780 height 16
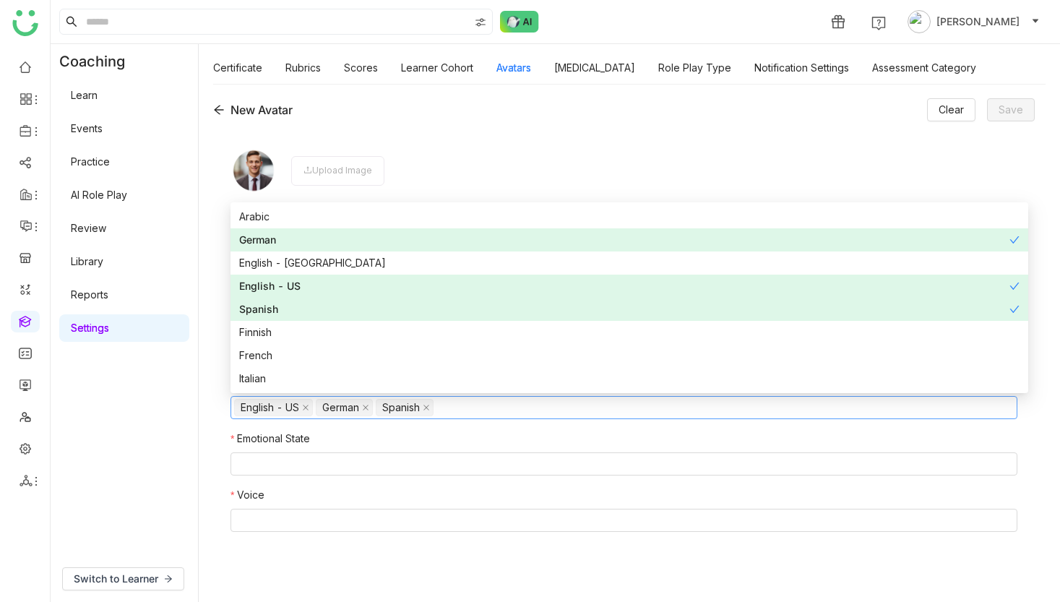
click at [278, 308] on div "Spanish" at bounding box center [624, 309] width 770 height 16
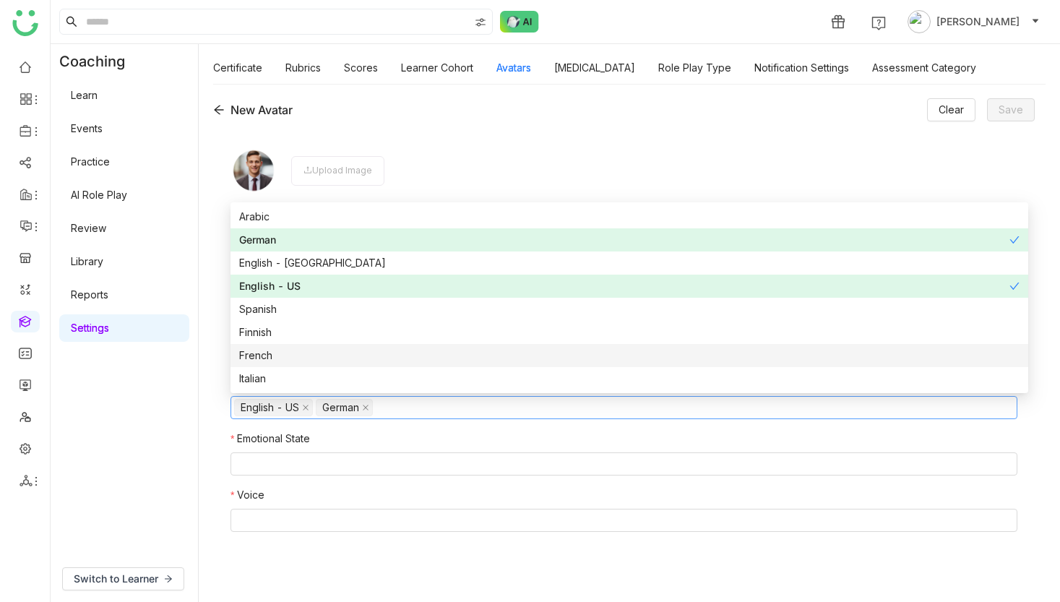
click at [275, 350] on div "French" at bounding box center [629, 356] width 780 height 16
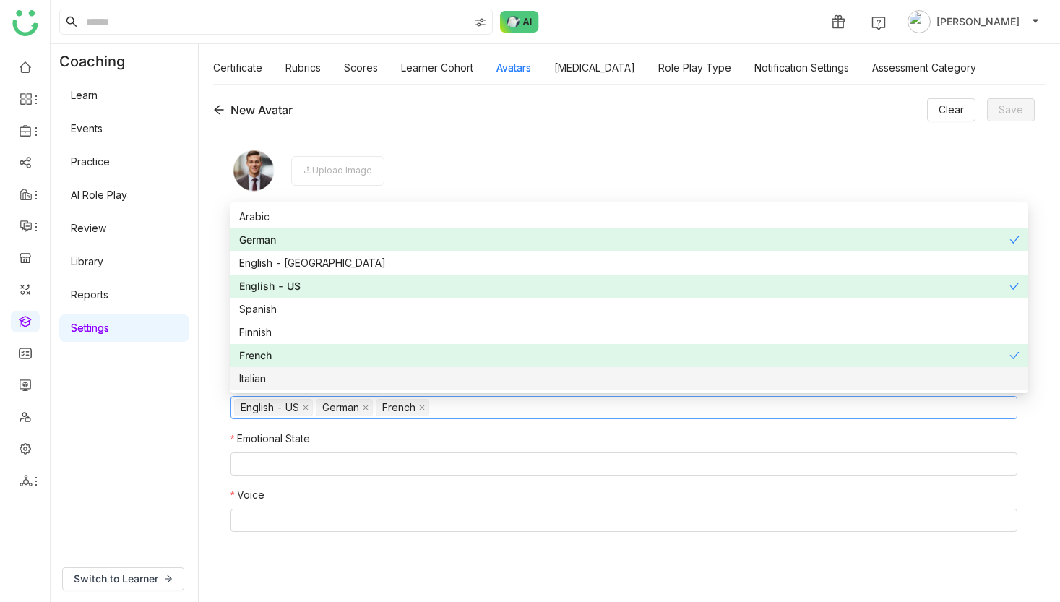
click at [272, 374] on div "Italian" at bounding box center [629, 379] width 780 height 16
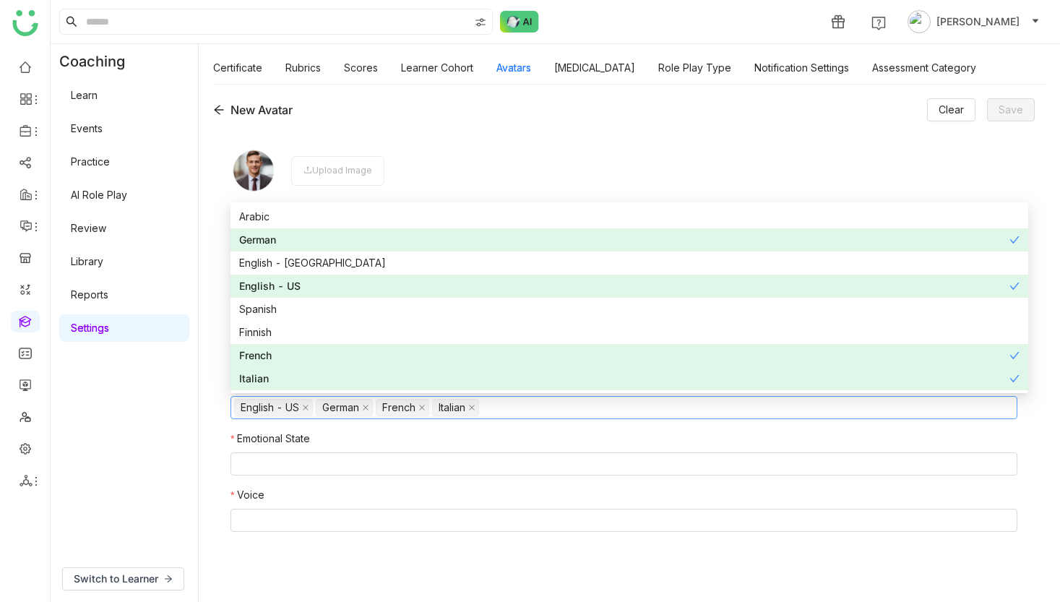
click at [328, 444] on nz-form-label "Emotional State" at bounding box center [624, 442] width 787 height 22
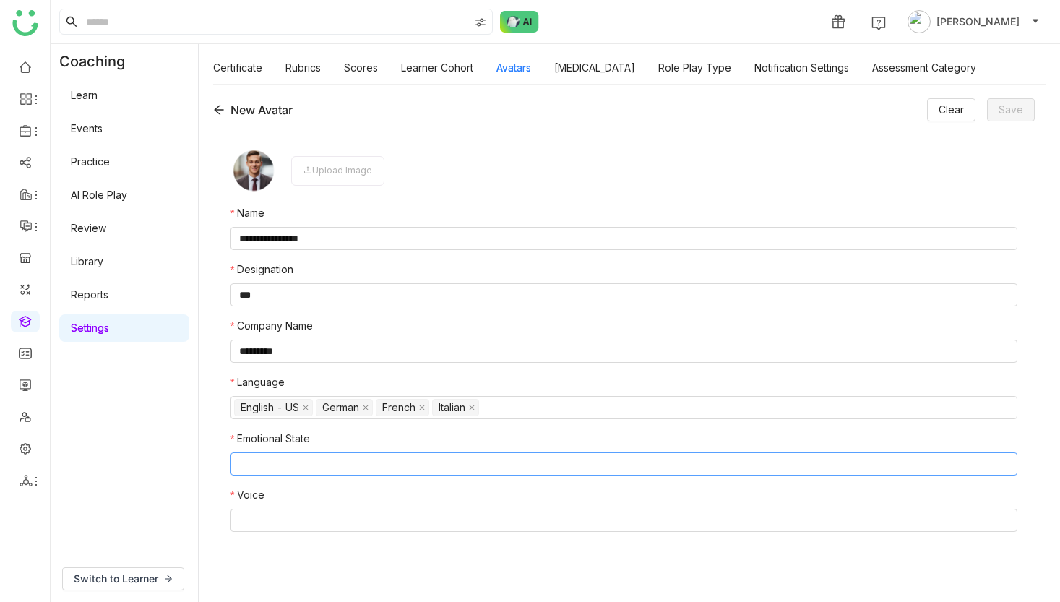
click at [327, 459] on nz-select-top-control at bounding box center [624, 463] width 787 height 23
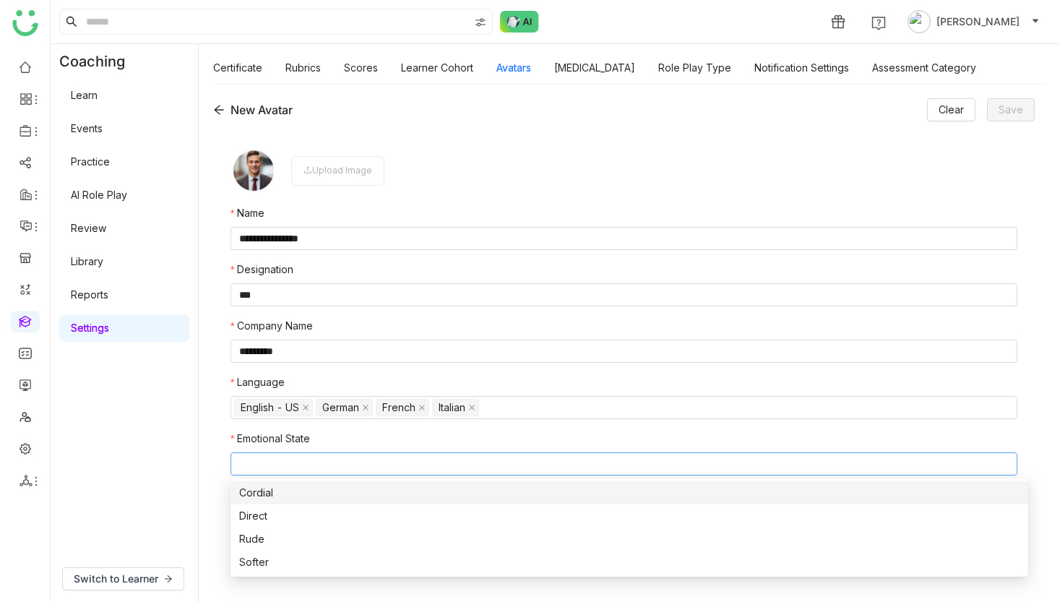
click at [294, 499] on div "Cordial" at bounding box center [629, 493] width 780 height 16
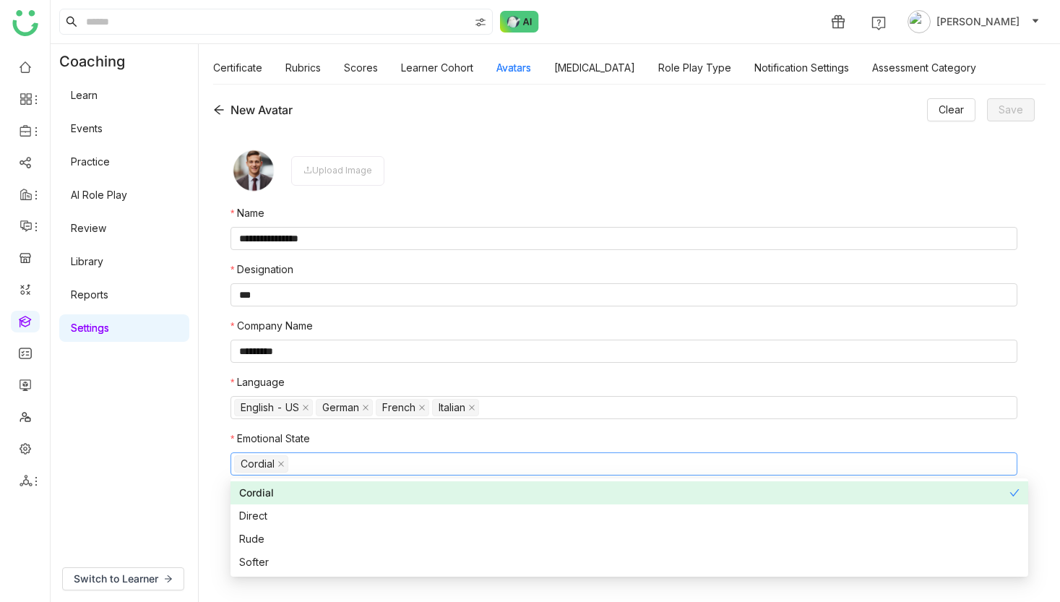
click at [197, 461] on div "Coaching Learn Events Practice AI Role Play Review Library Reports Settings" at bounding box center [124, 300] width 147 height 512
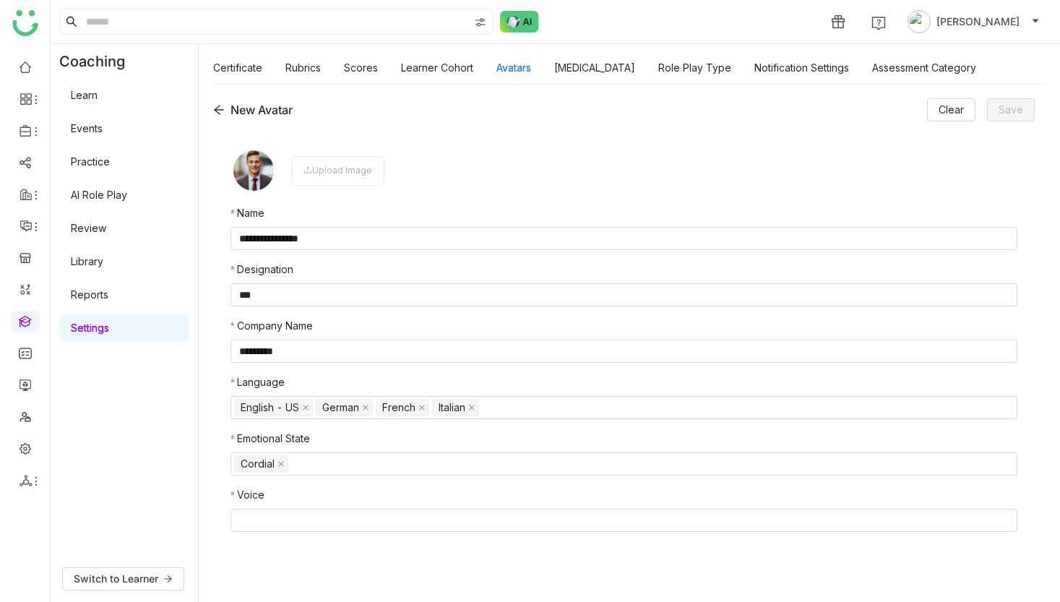
click at [315, 476] on form "**********" at bounding box center [624, 358] width 787 height 423
click at [316, 470] on nz-select-top-control "Cordial" at bounding box center [624, 463] width 787 height 23
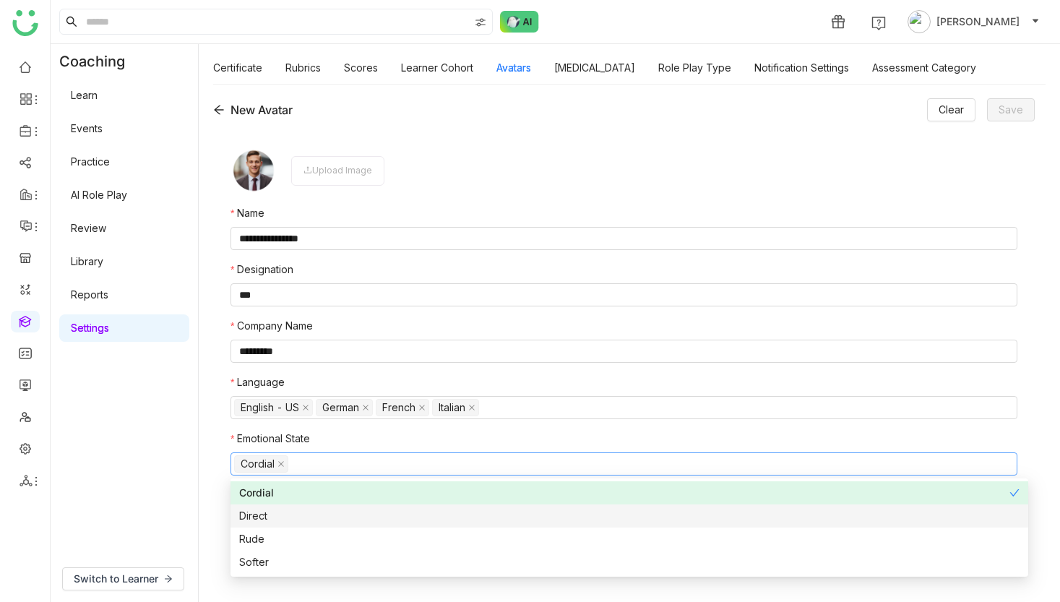
click at [304, 522] on div "Direct" at bounding box center [629, 516] width 780 height 16
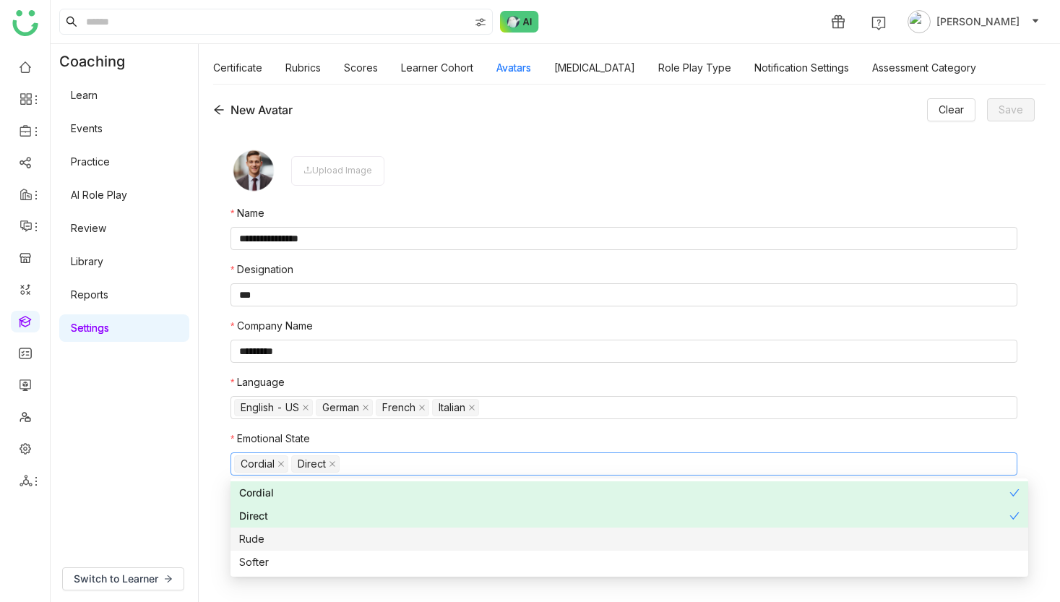
click at [304, 546] on div "Rude" at bounding box center [629, 539] width 780 height 16
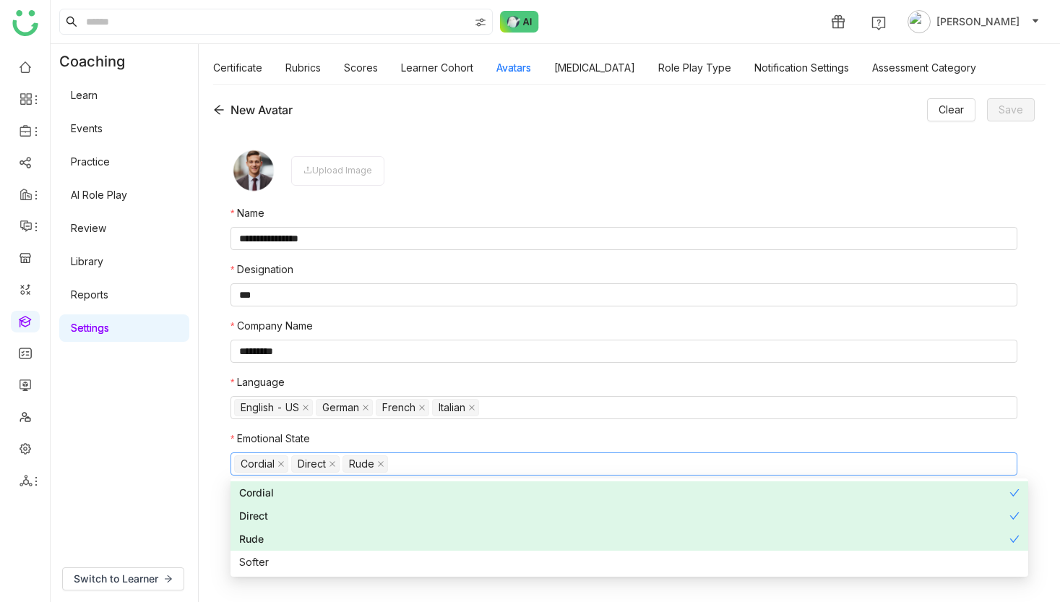
click at [304, 546] on div "Rude" at bounding box center [624, 539] width 770 height 16
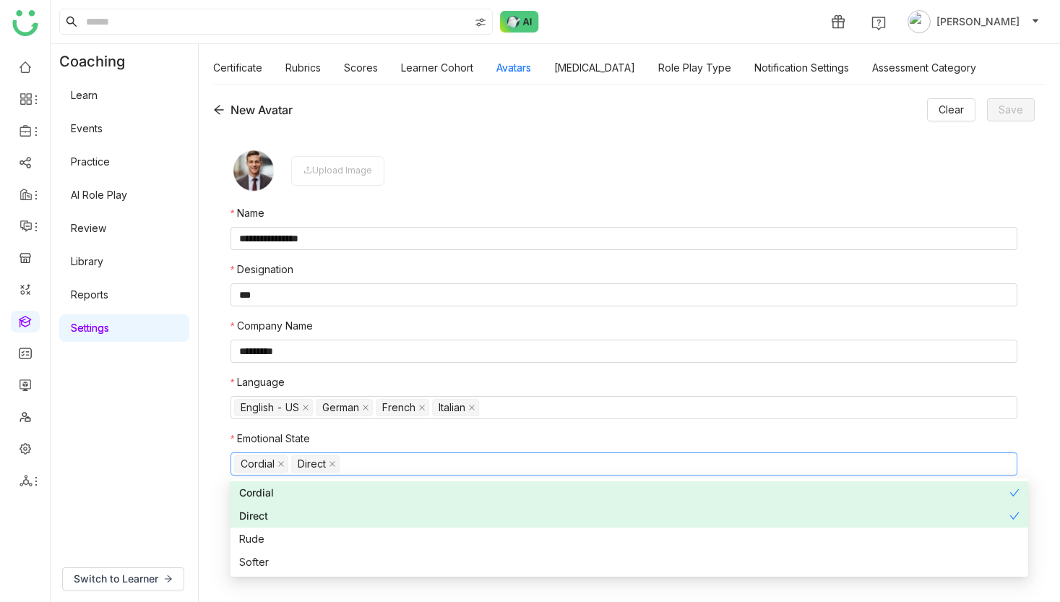
click at [223, 512] on div "**********" at bounding box center [624, 358] width 822 height 457
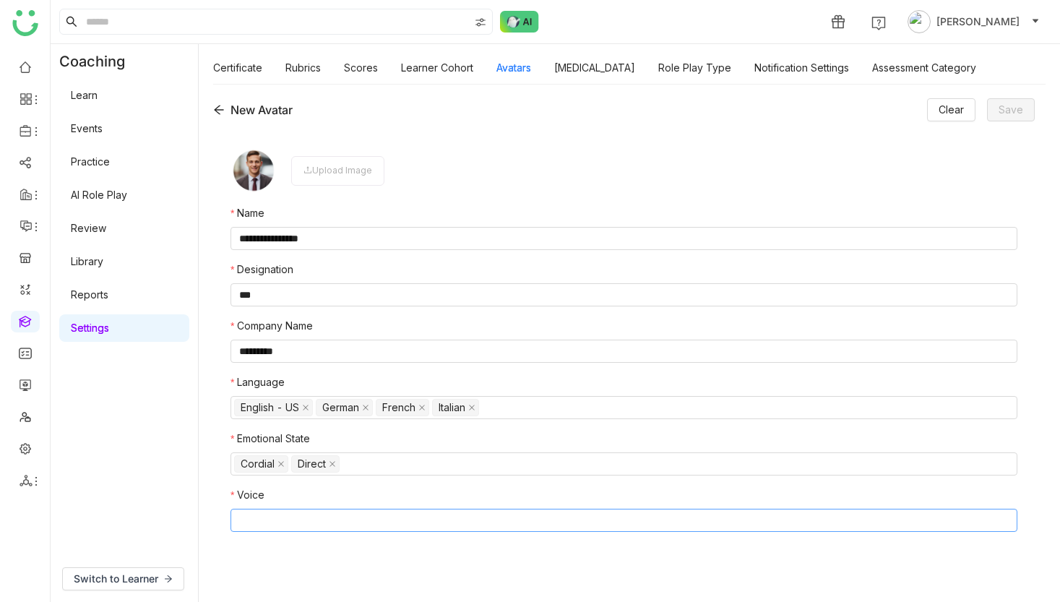
drag, startPoint x: 225, startPoint y: 533, endPoint x: 232, endPoint y: 529, distance: 8.4
click at [231, 529] on div "**********" at bounding box center [624, 358] width 822 height 457
click at [236, 529] on nz-select-top-control at bounding box center [624, 520] width 787 height 23
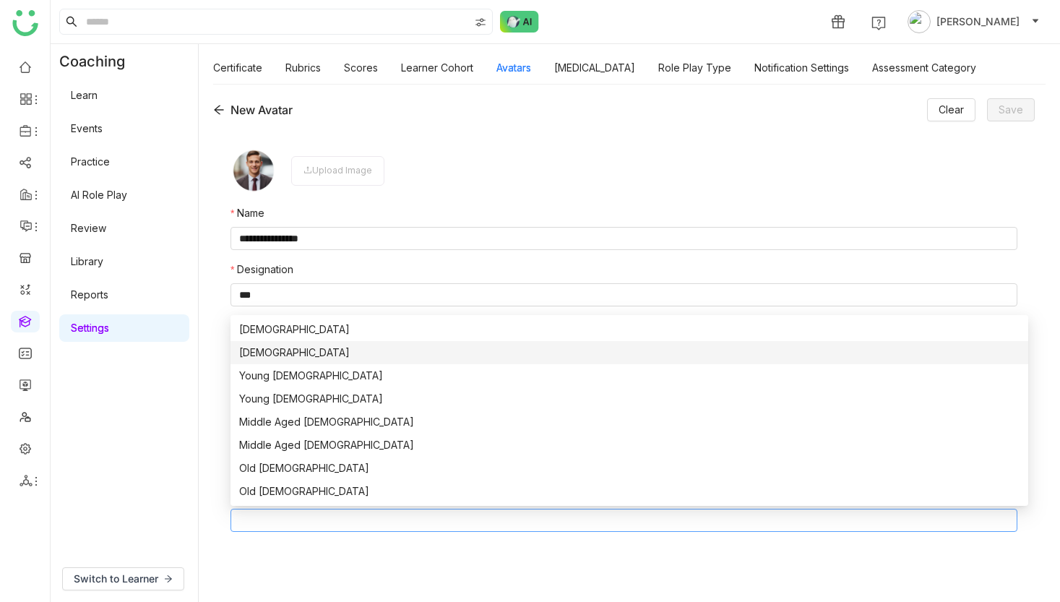
click at [225, 352] on div "**********" at bounding box center [624, 358] width 822 height 457
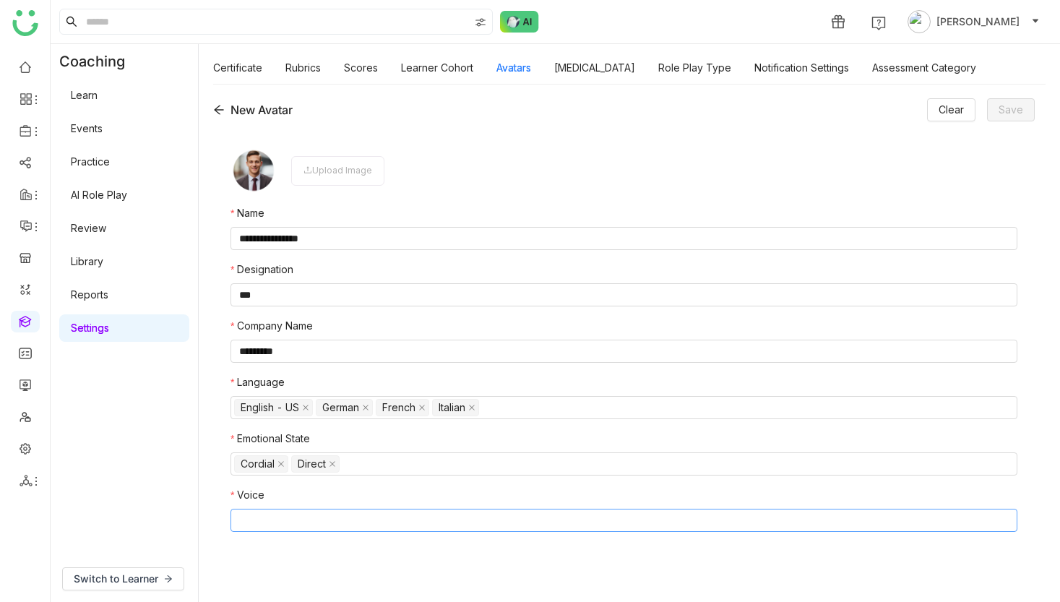
click at [301, 512] on nz-select-top-control at bounding box center [624, 520] width 787 height 23
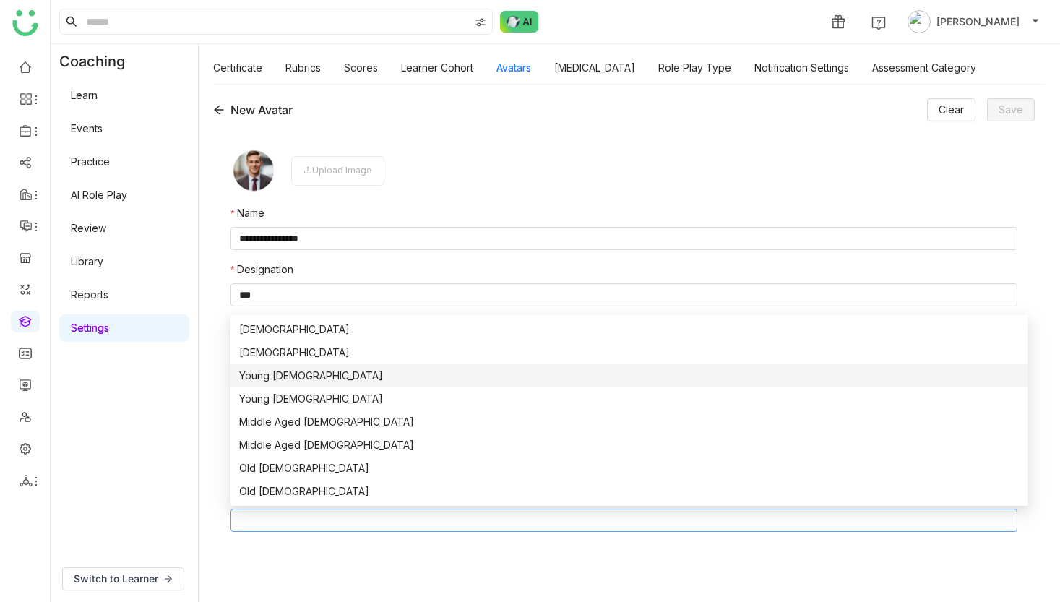
click at [307, 386] on nz-option-item "Young Male" at bounding box center [630, 375] width 798 height 23
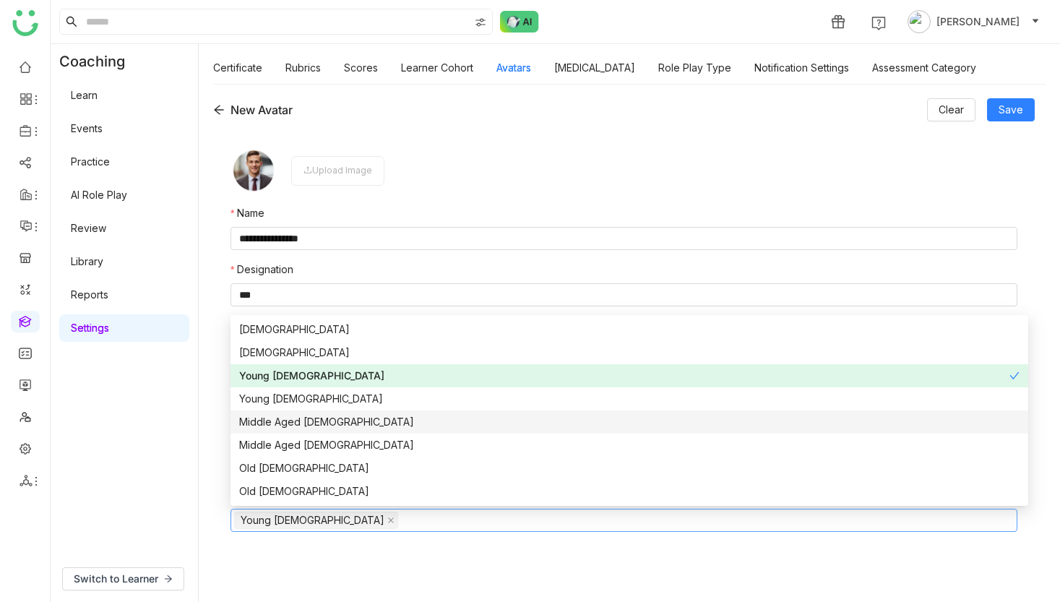
click at [313, 421] on div "Middle Aged Male" at bounding box center [629, 422] width 780 height 16
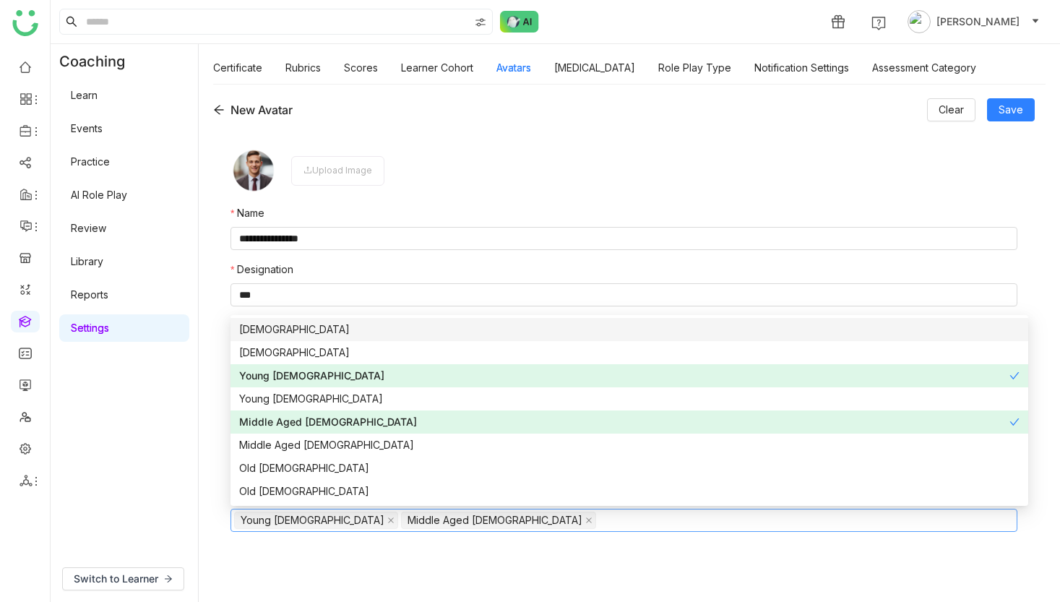
click at [292, 335] on div "Male" at bounding box center [629, 330] width 780 height 16
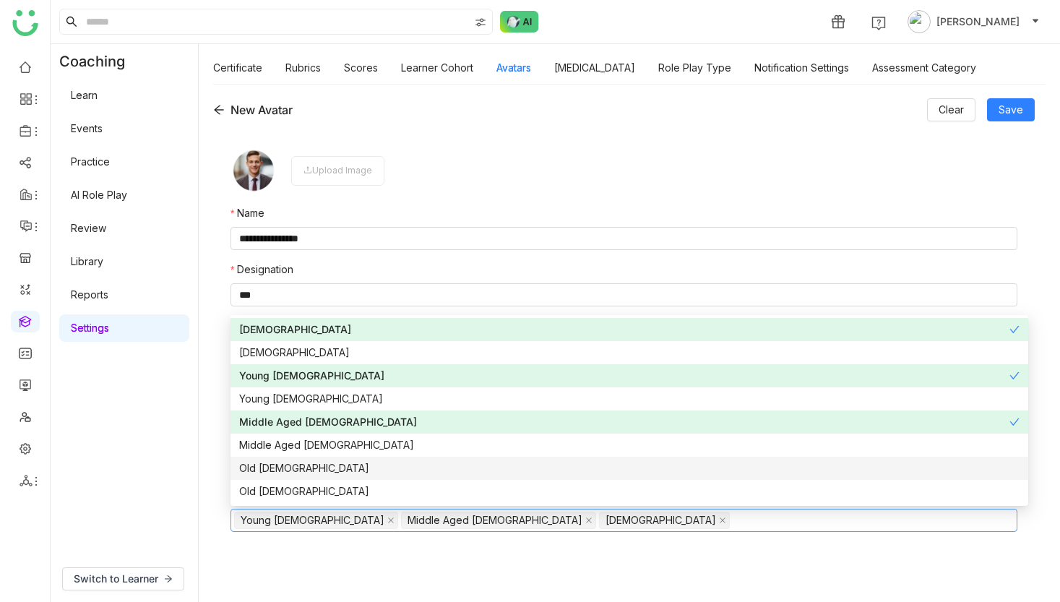
click at [291, 478] on nz-option-item "Old Male" at bounding box center [630, 468] width 798 height 23
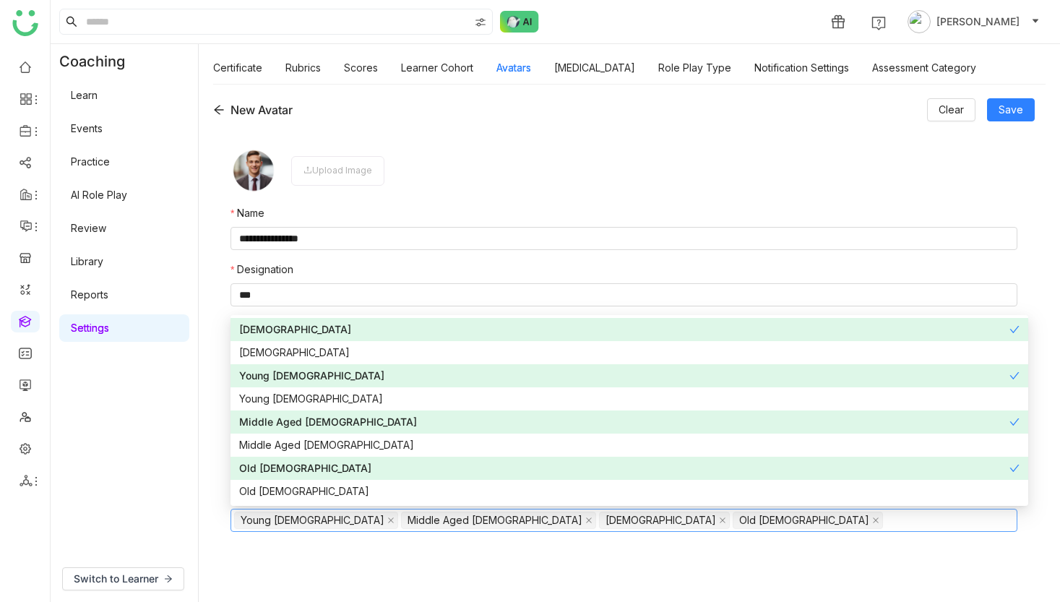
click at [572, 262] on nz-form-label "Designation" at bounding box center [624, 273] width 787 height 22
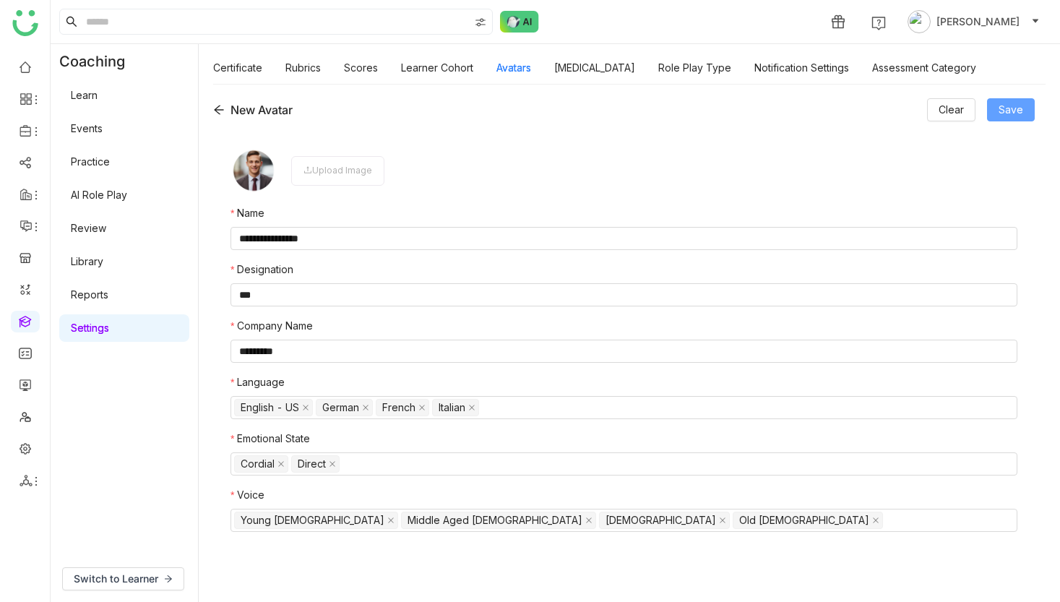
click at [1023, 115] on span "Save" at bounding box center [1011, 110] width 25 height 16
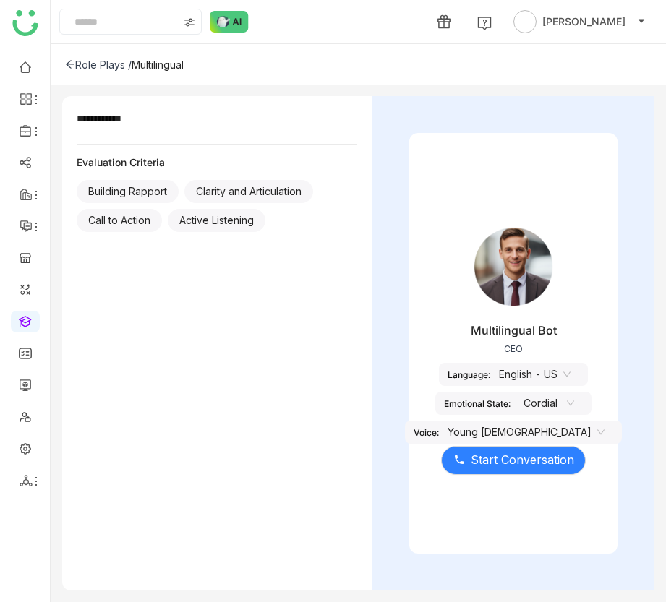
click at [561, 371] on nz-select-item "English - US" at bounding box center [535, 375] width 72 height 22
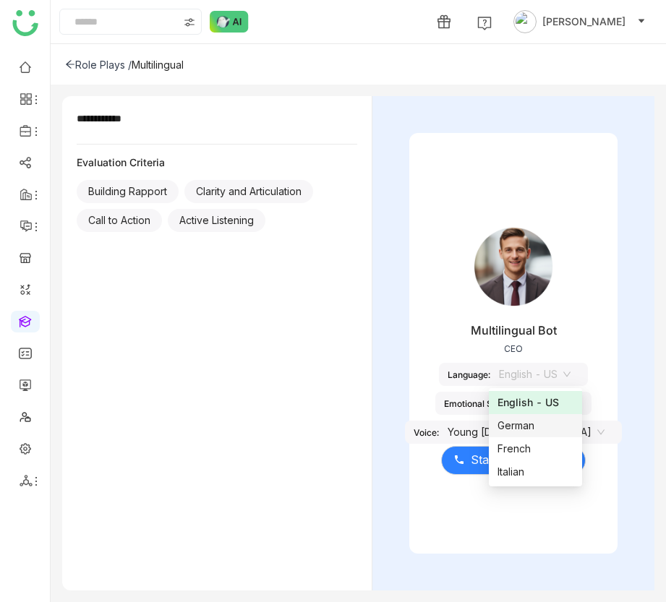
click at [558, 426] on div "German" at bounding box center [535, 426] width 76 height 16
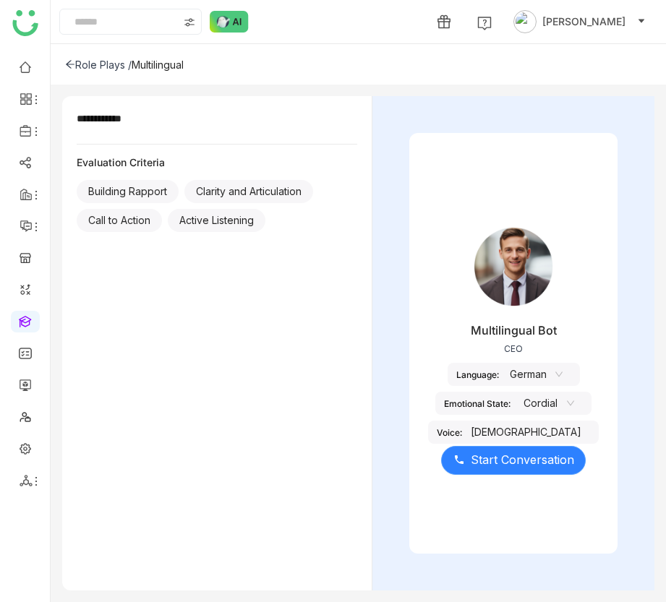
click at [549, 460] on span "Start Conversation" at bounding box center [521, 460] width 103 height 18
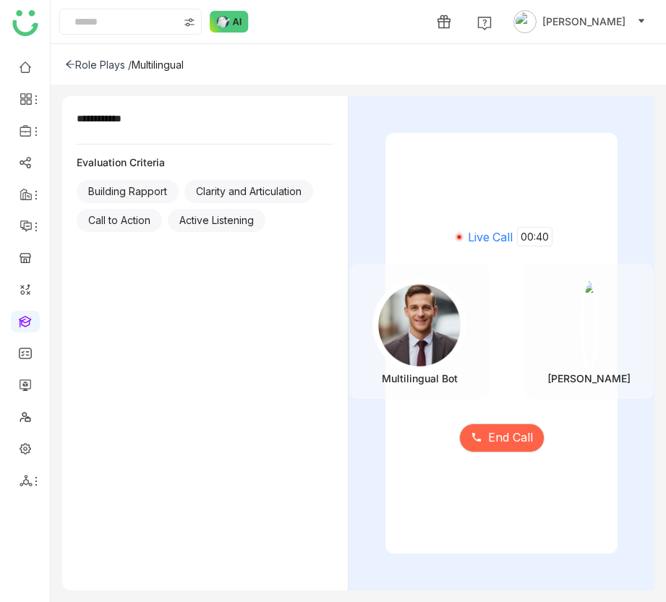
click at [509, 499] on div "Live Call 00:40 Multilingual Bot Avneesh Srivastava End Call" at bounding box center [501, 343] width 232 height 421
click at [517, 446] on span "End Call" at bounding box center [510, 438] width 45 height 18
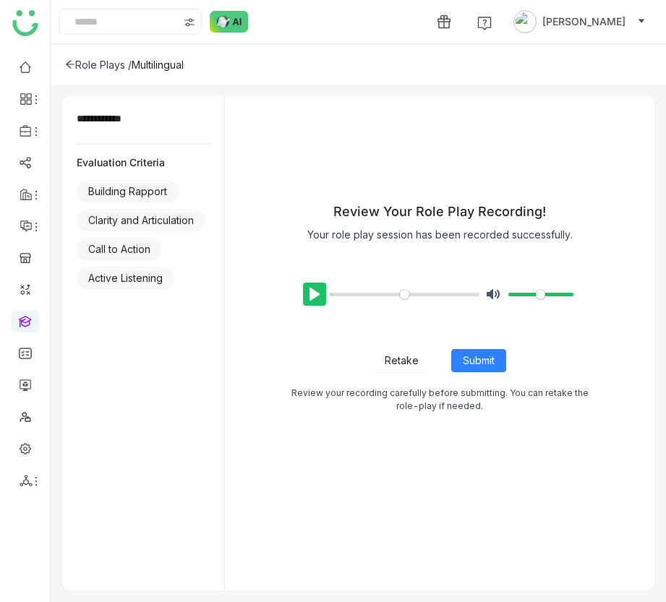
click at [319, 288] on button "Pause Play" at bounding box center [314, 294] width 23 height 23
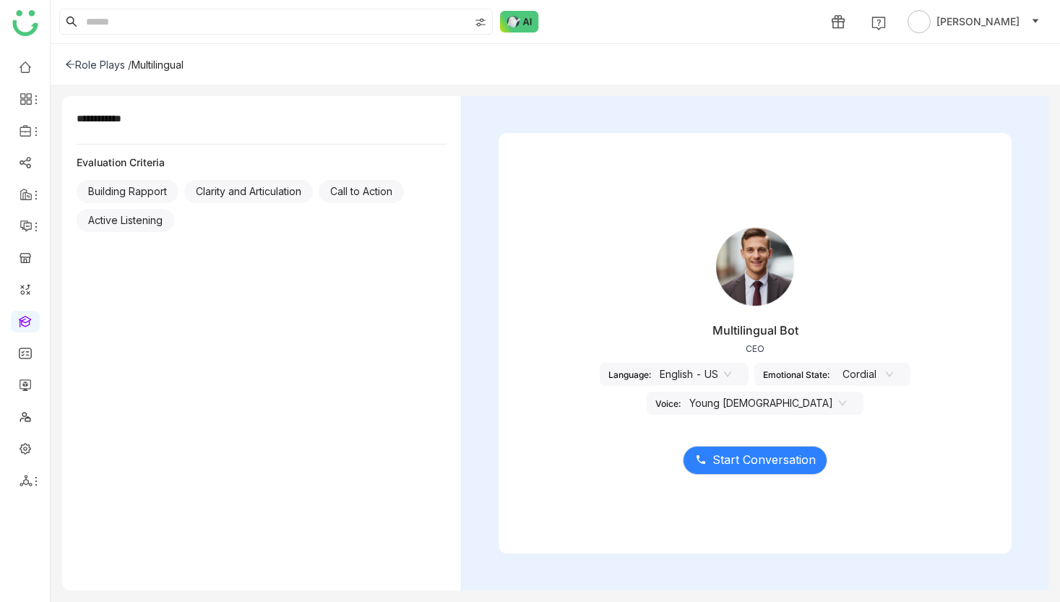
click at [846, 392] on nz-select-item "Young [DEMOGRAPHIC_DATA]" at bounding box center [767, 403] width 157 height 22
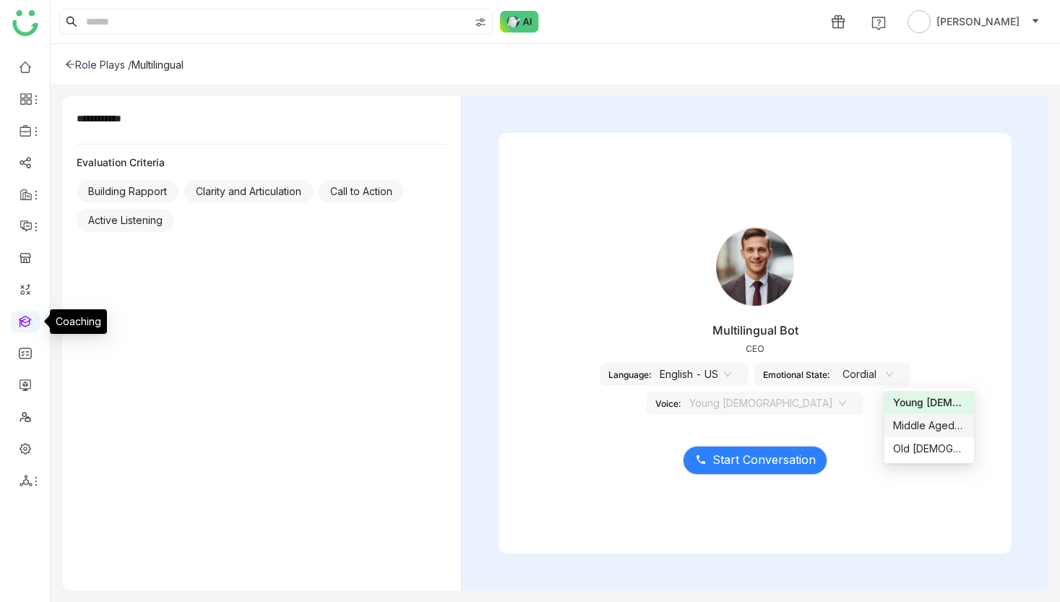
click at [26, 322] on link at bounding box center [25, 320] width 13 height 12
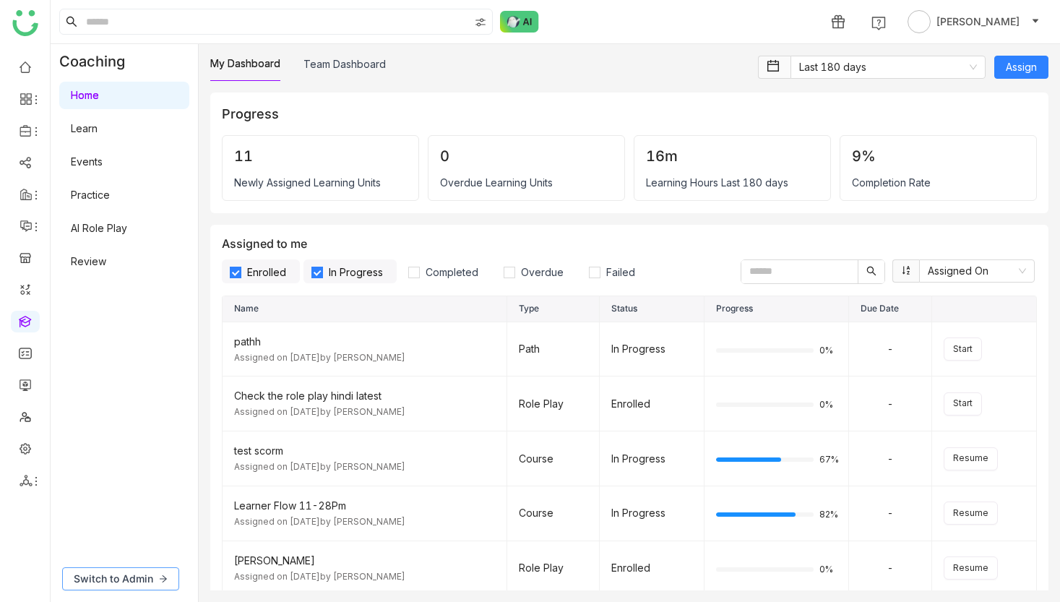
click at [163, 580] on icon at bounding box center [163, 578] width 7 height 7
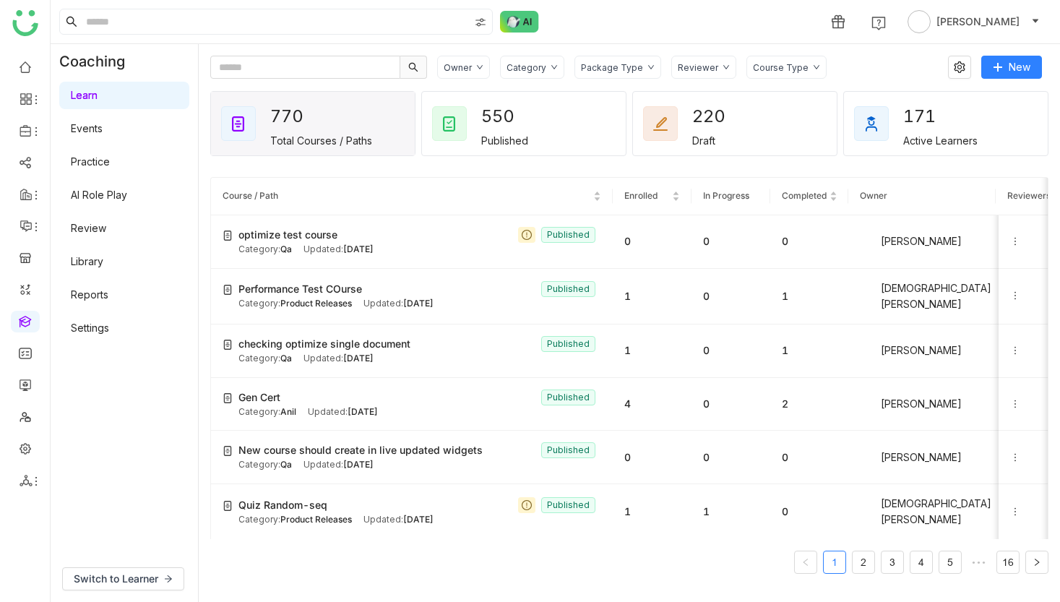
click at [100, 322] on link "Settings" at bounding box center [90, 328] width 38 height 12
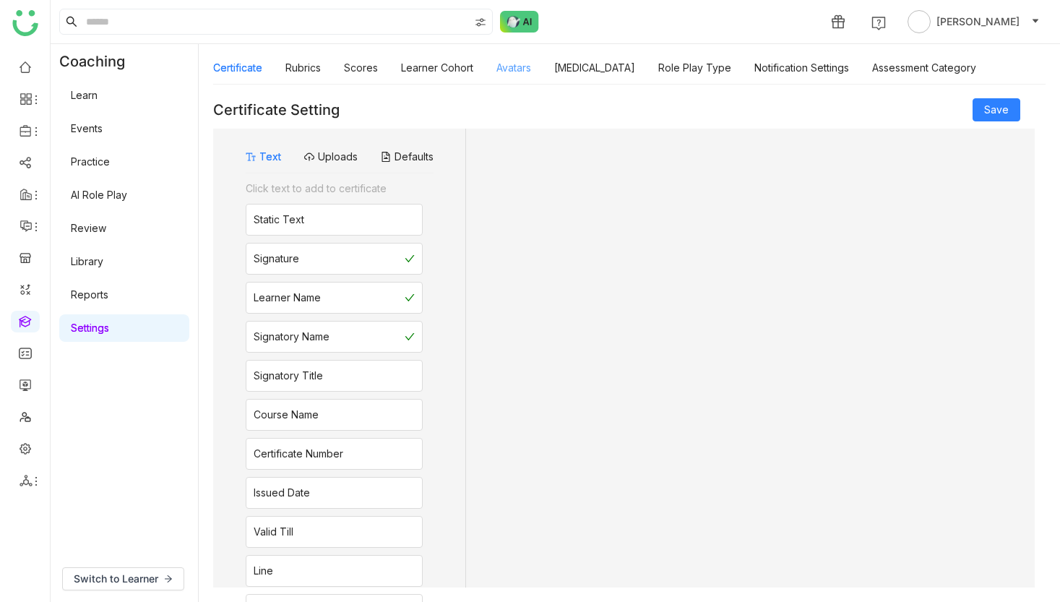
click at [515, 66] on link "Avatars" at bounding box center [513, 67] width 35 height 12
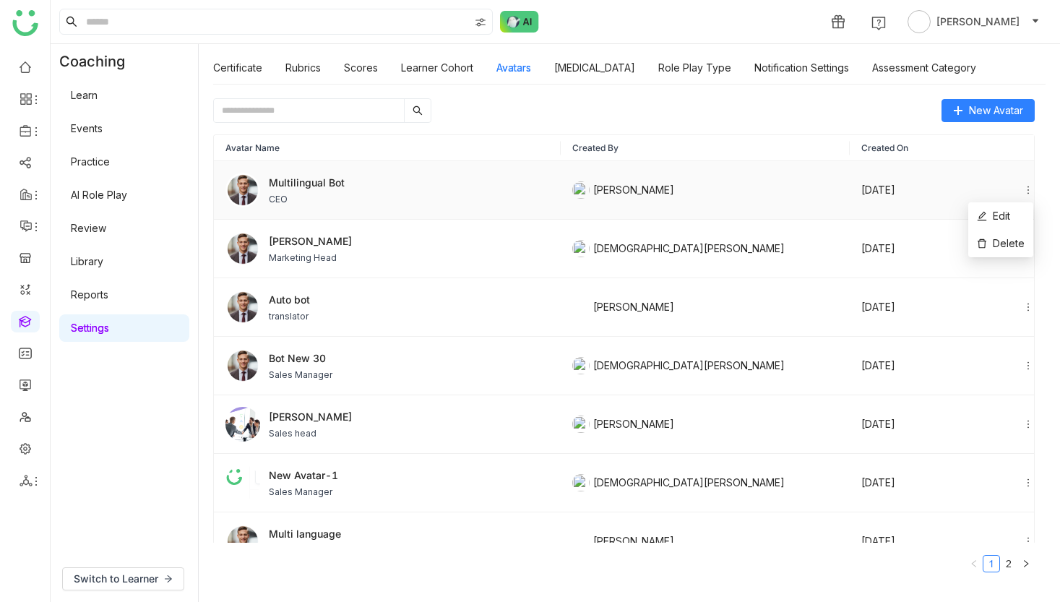
click at [1025, 186] on icon at bounding box center [1028, 190] width 10 height 10
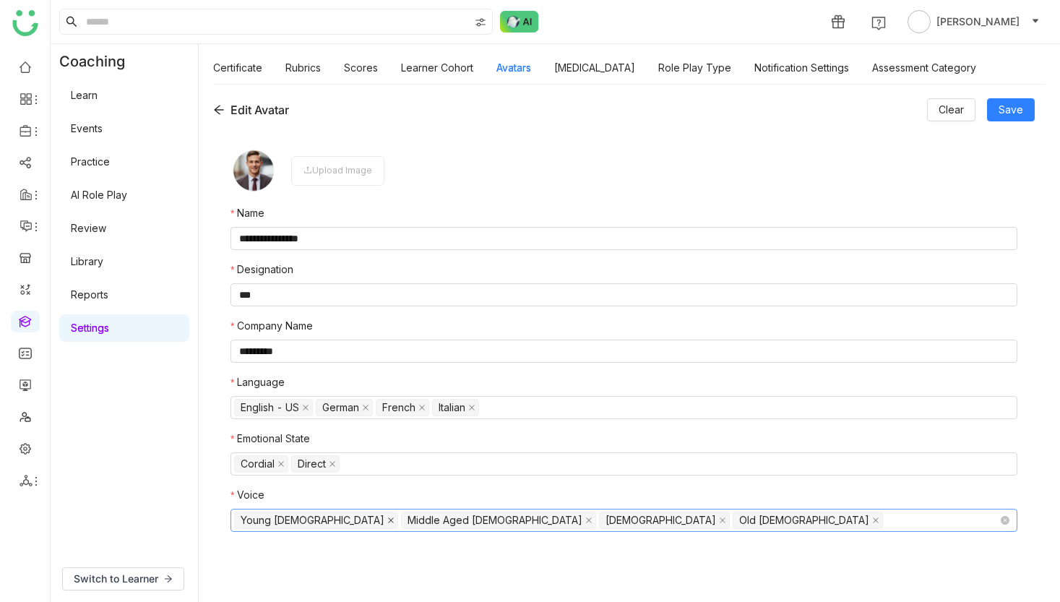
click at [388, 520] on icon at bounding box center [391, 521] width 6 height 6
click at [418, 520] on icon at bounding box center [421, 520] width 7 height 7
click at [368, 520] on nz-select-item "Old Male" at bounding box center [443, 520] width 150 height 17
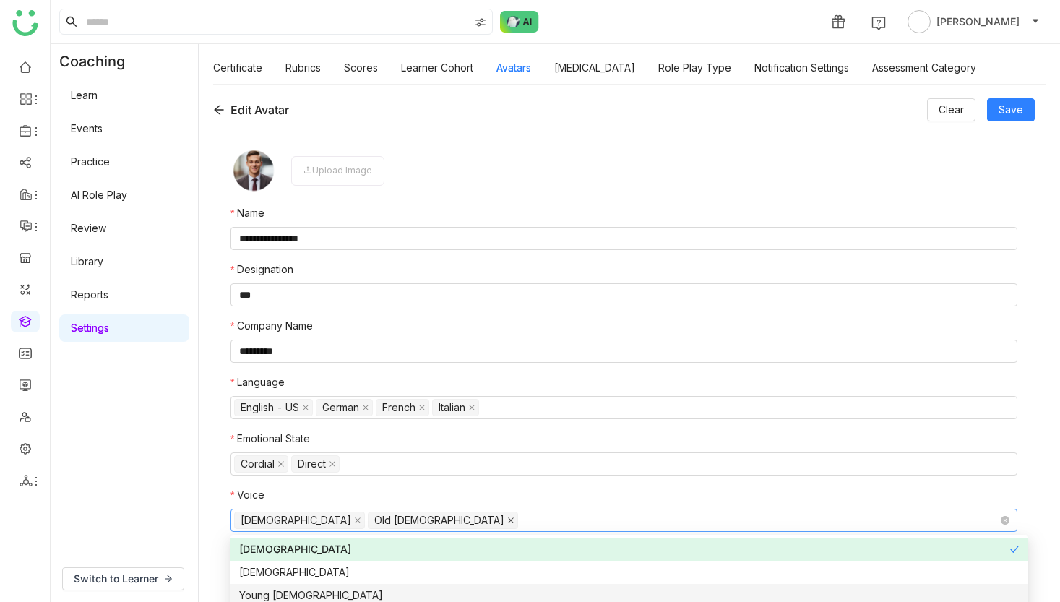
click at [507, 518] on icon at bounding box center [510, 520] width 7 height 7
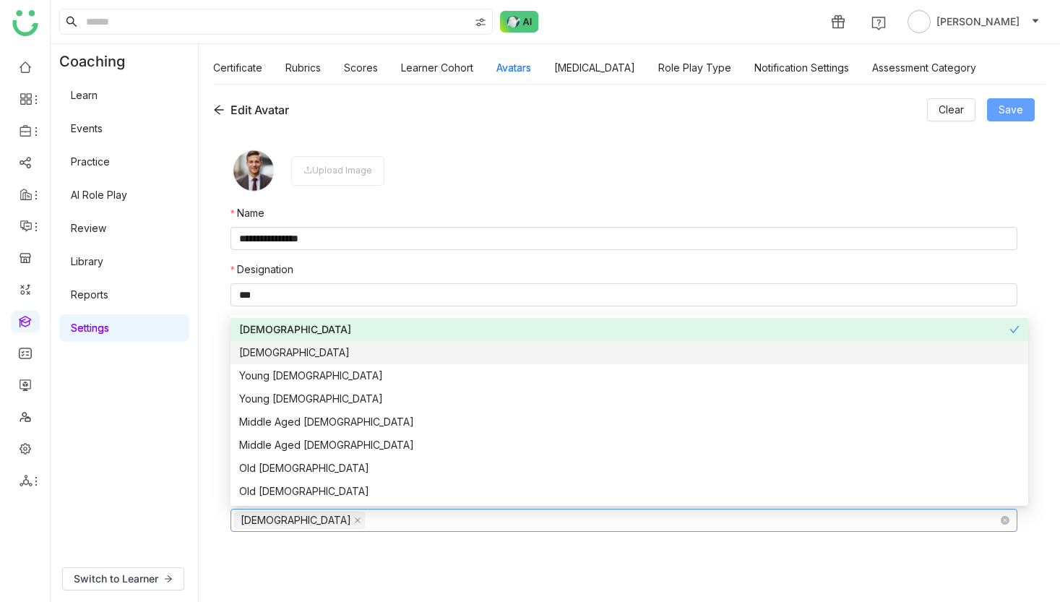
click at [1015, 111] on span "Save" at bounding box center [1011, 110] width 25 height 16
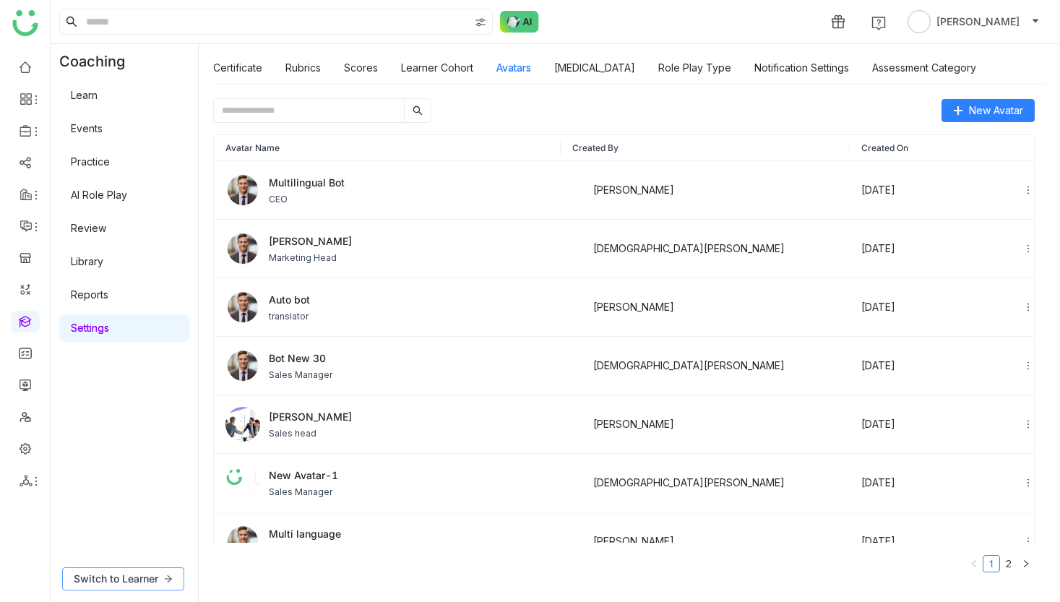
click at [152, 579] on span "Switch to Learner" at bounding box center [116, 579] width 85 height 16
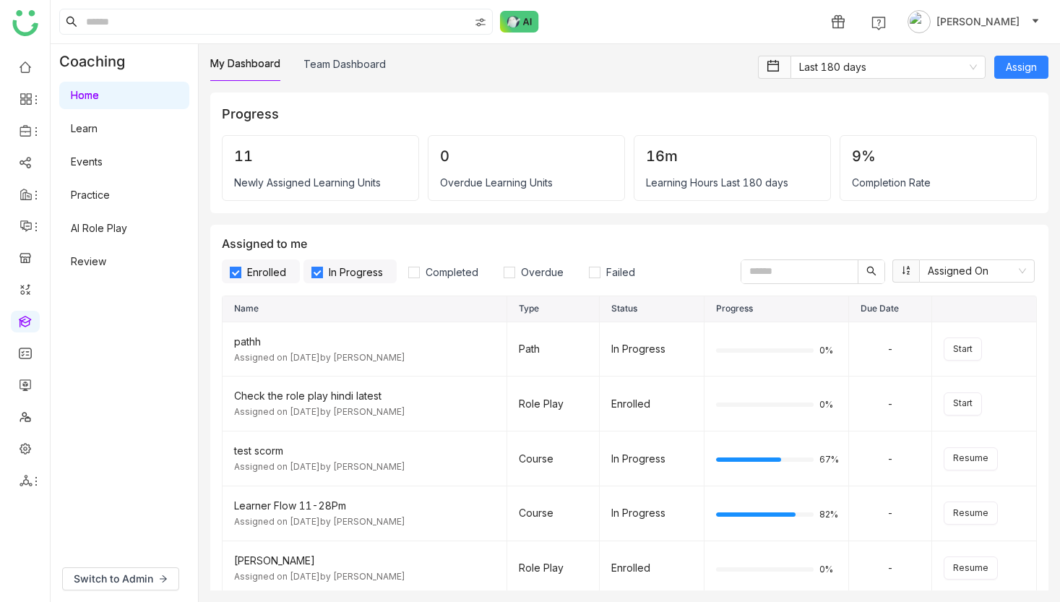
click at [92, 232] on link "AI Role Play" at bounding box center [99, 228] width 56 height 12
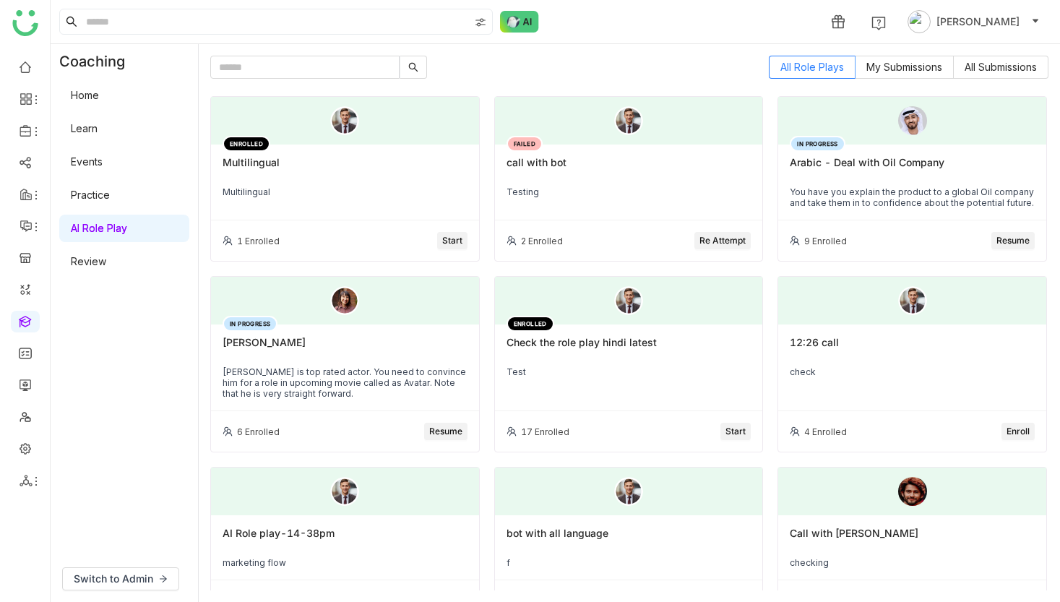
click at [452, 238] on span "Start" at bounding box center [452, 241] width 20 height 14
